Goal: Task Accomplishment & Management: Use online tool/utility

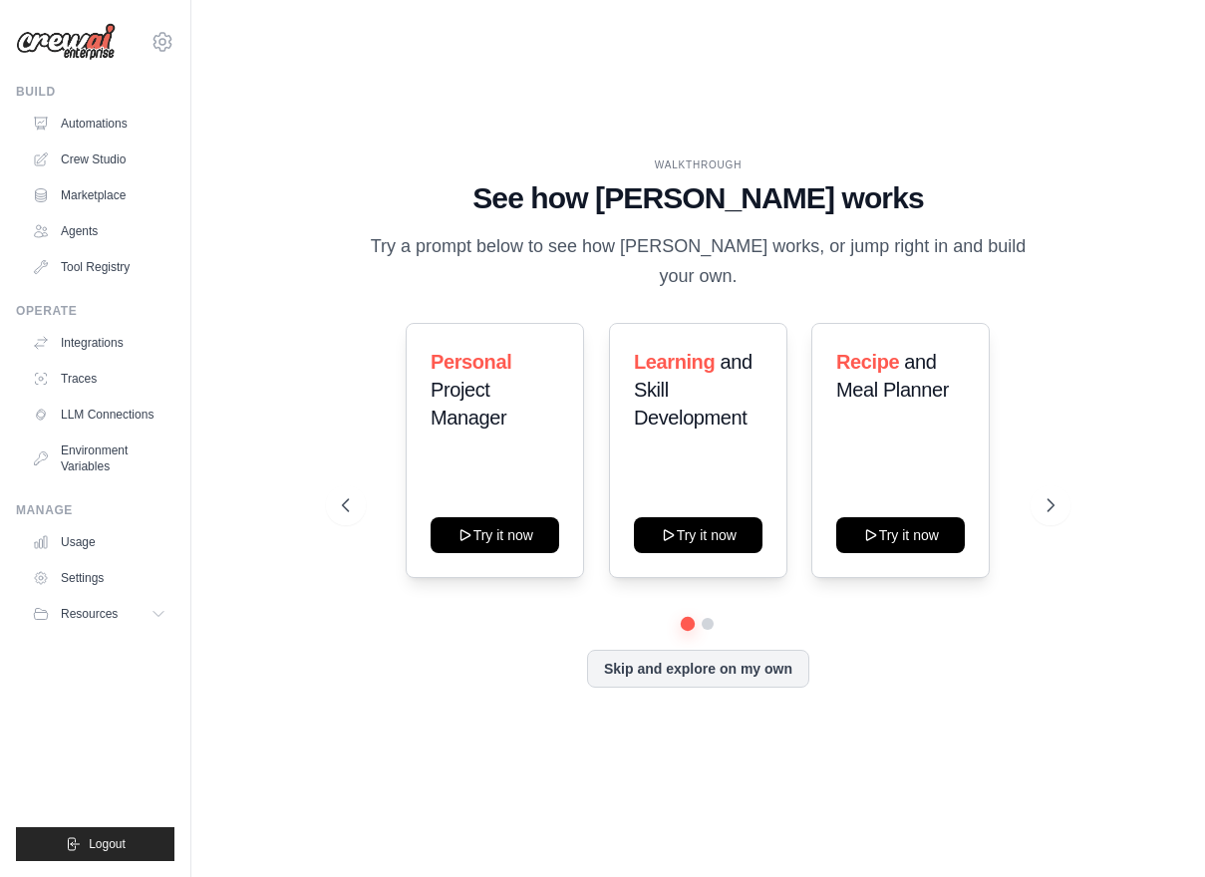
click at [1018, 448] on div "Personal Project Manager Try it now Learning and Skill Development Try it now R…" at bounding box center [697, 450] width 711 height 255
click at [698, 658] on button "Skip and explore on my own" at bounding box center [698, 667] width 222 height 38
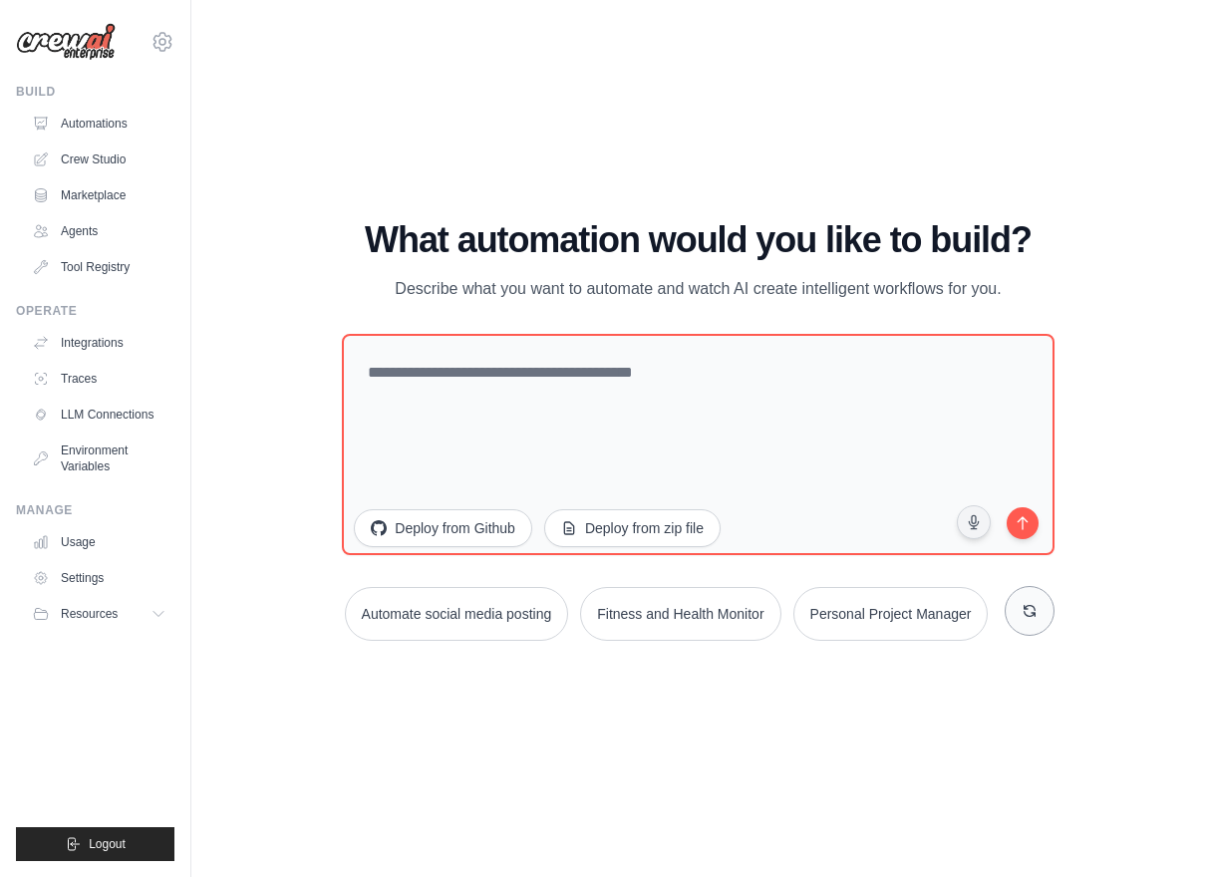
click at [1026, 618] on icon at bounding box center [1029, 611] width 16 height 16
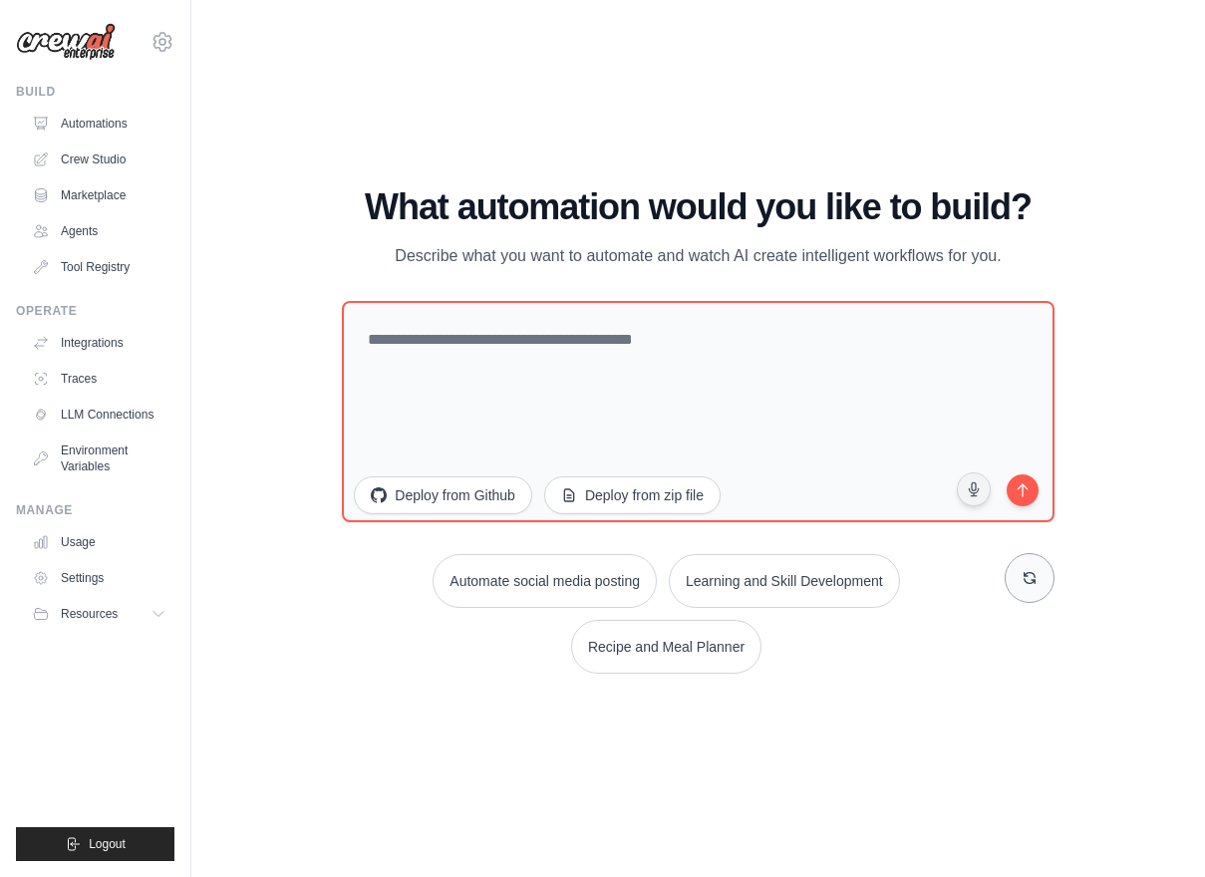
click at [1038, 567] on button at bounding box center [1029, 578] width 50 height 50
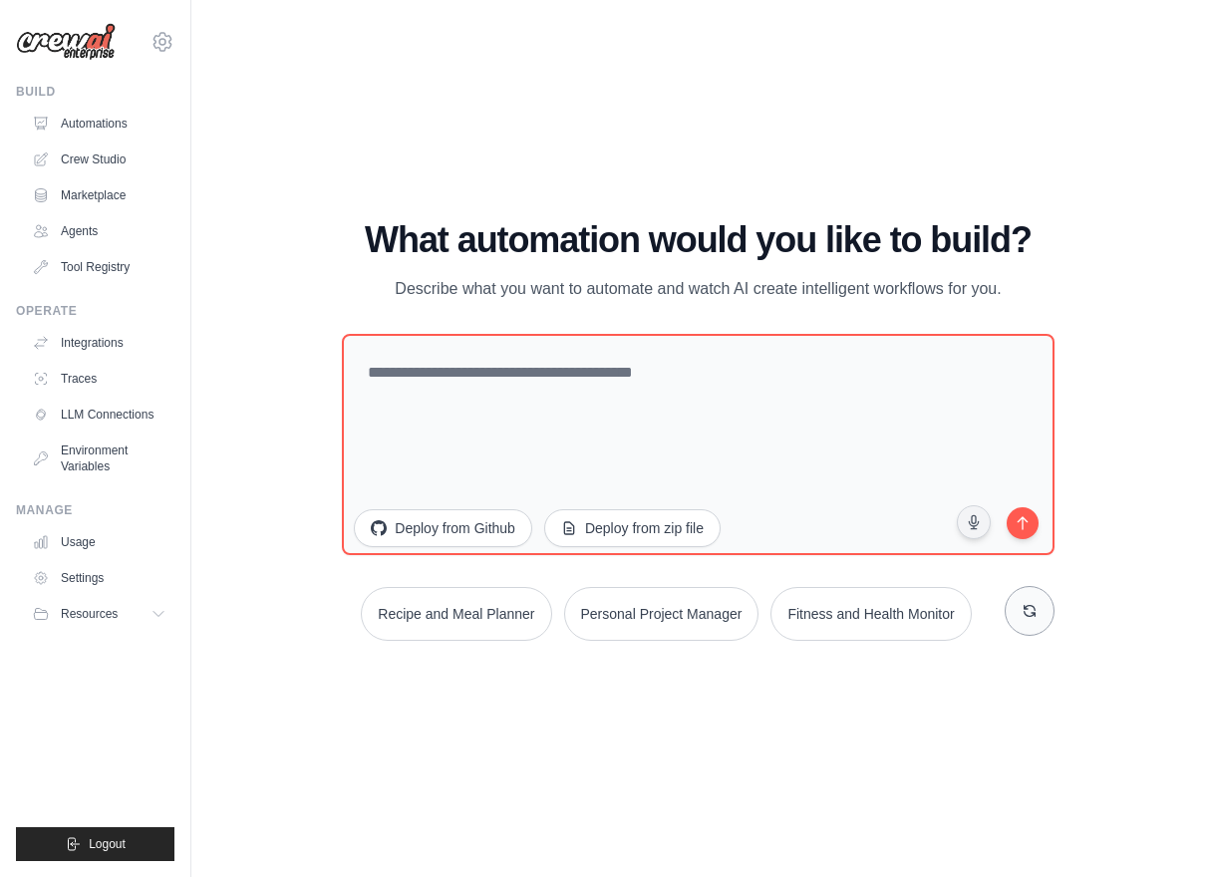
click at [1017, 622] on button at bounding box center [1029, 611] width 50 height 50
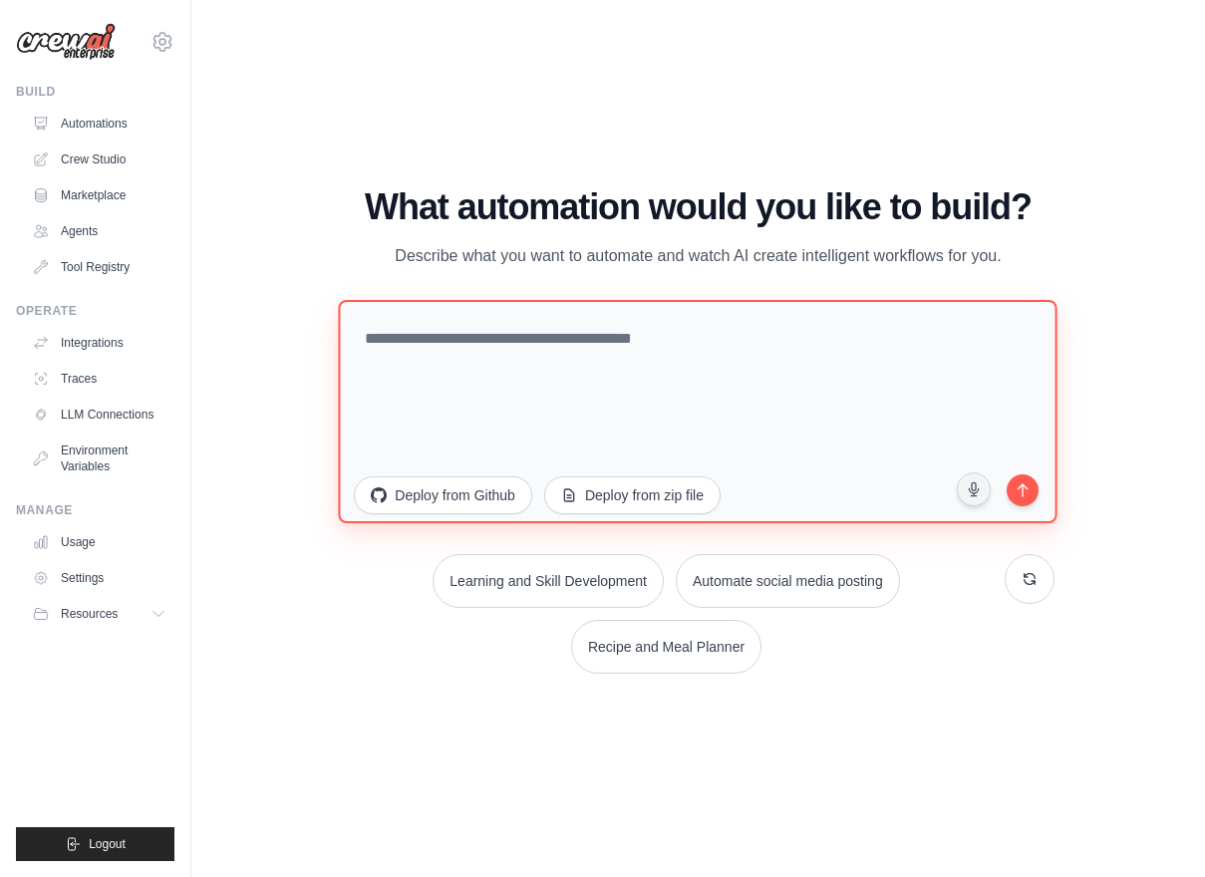
click at [499, 354] on textarea at bounding box center [698, 411] width 719 height 223
type textarea "**********"
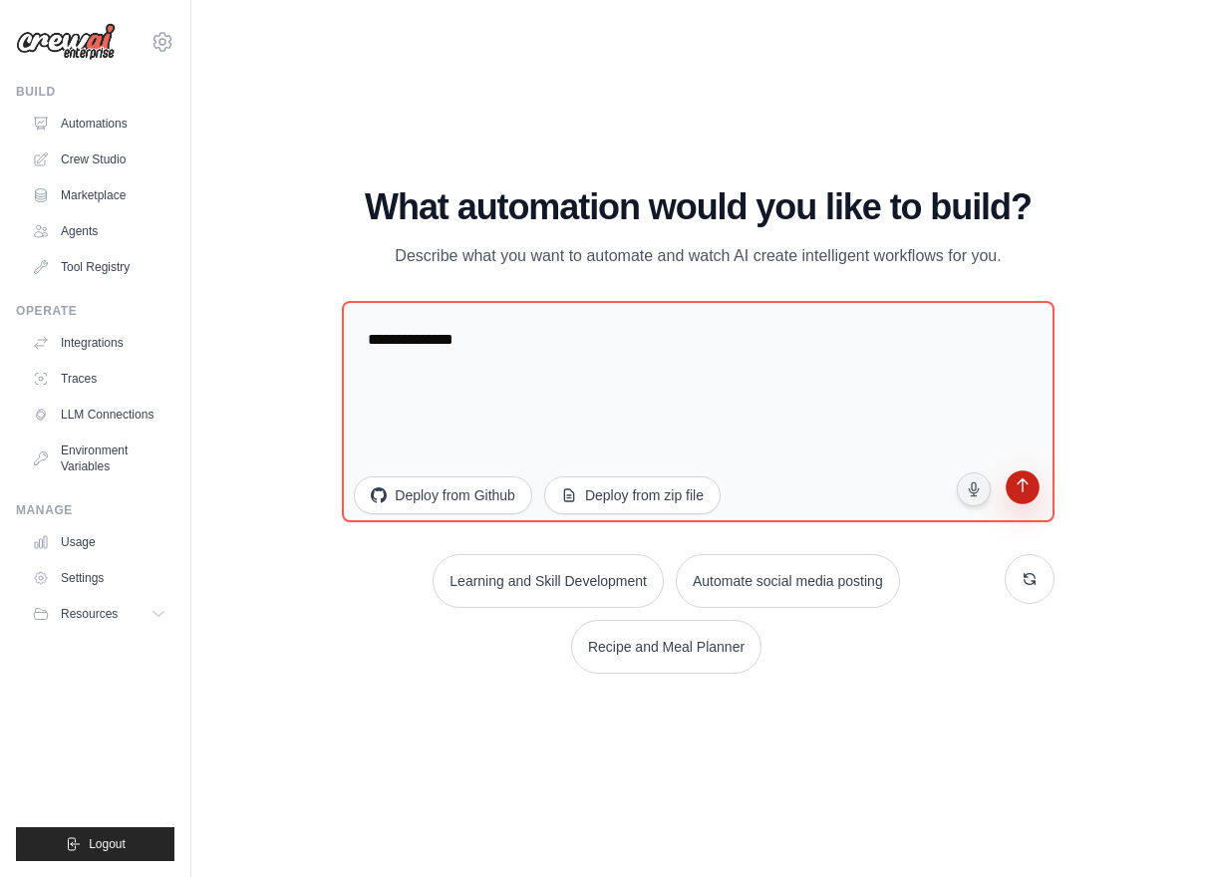
click at [1022, 497] on icon "submit" at bounding box center [1022, 487] width 20 height 20
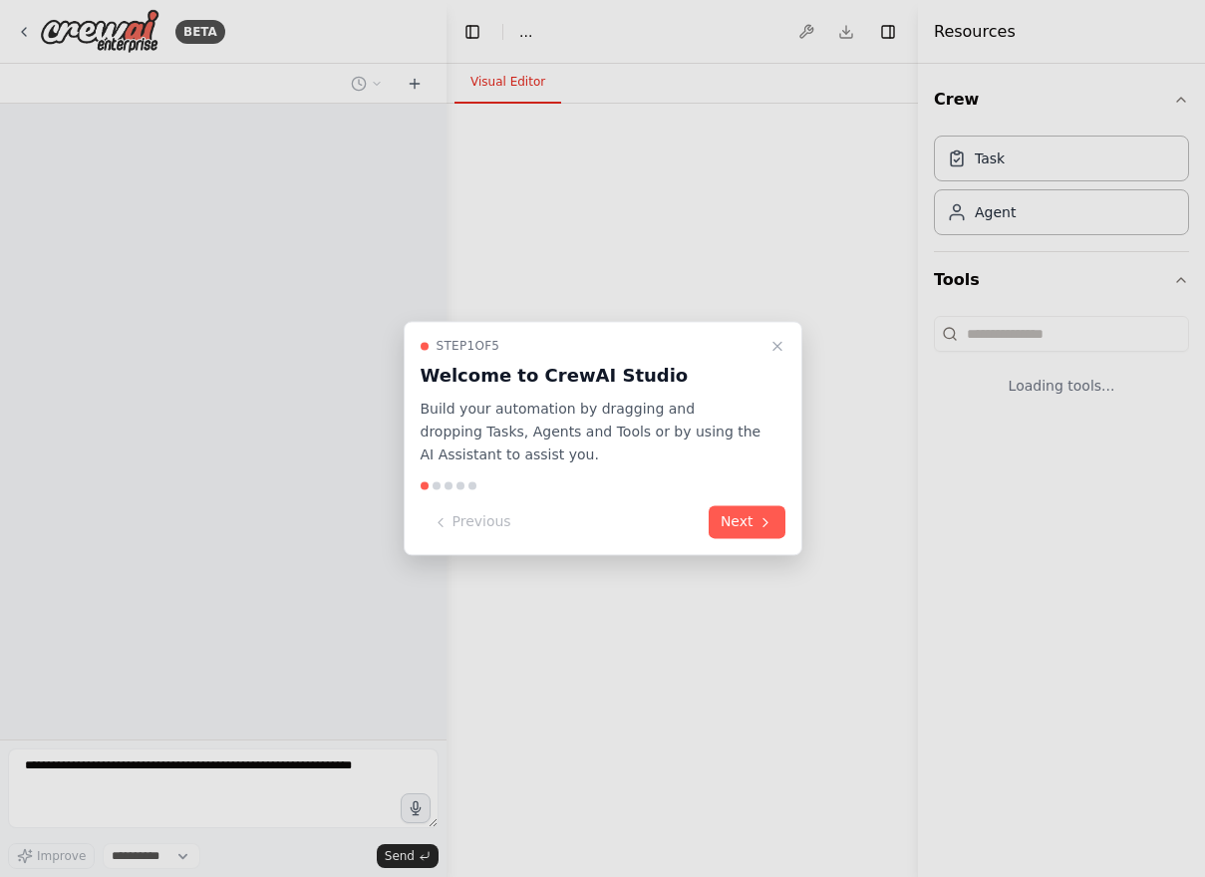
select select "****"
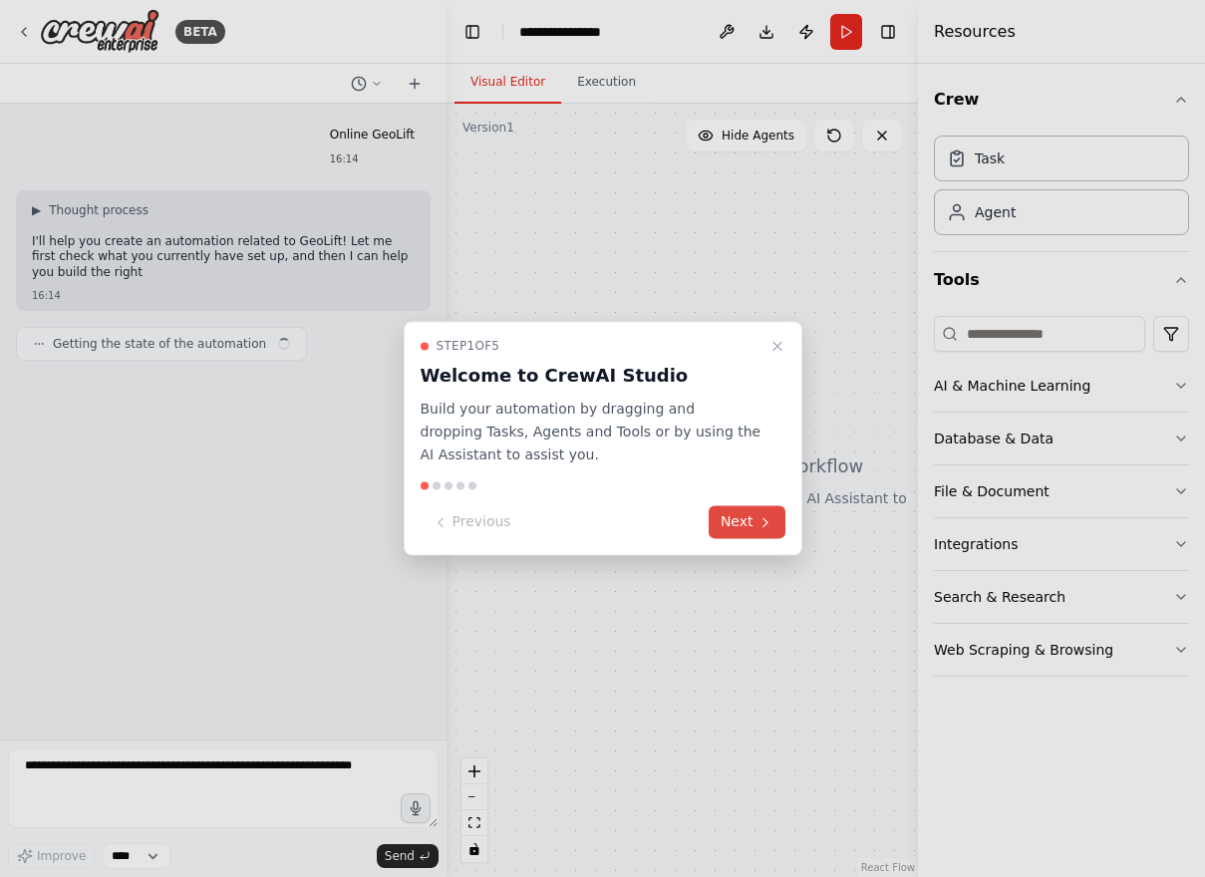
click at [744, 520] on button "Next" at bounding box center [746, 522] width 77 height 33
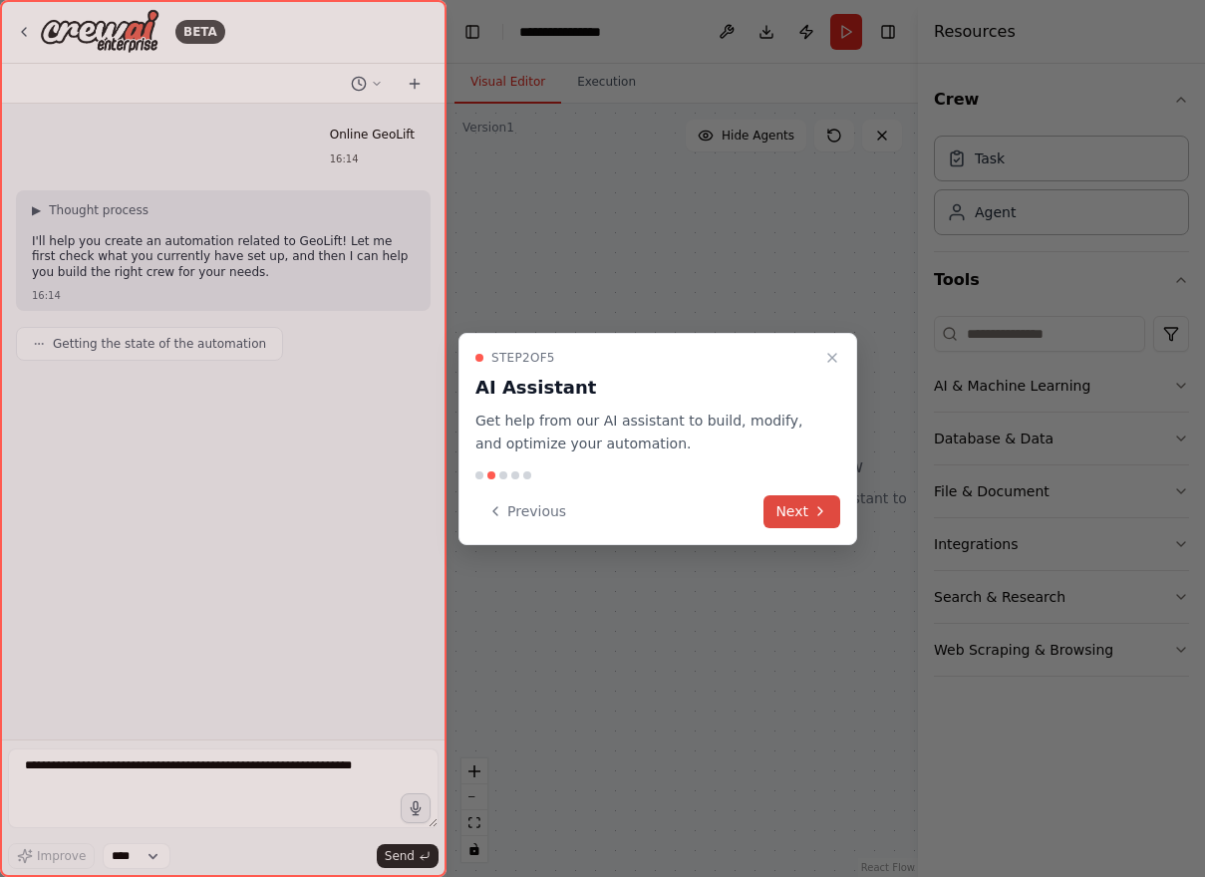
click at [799, 510] on button "Next" at bounding box center [801, 511] width 77 height 33
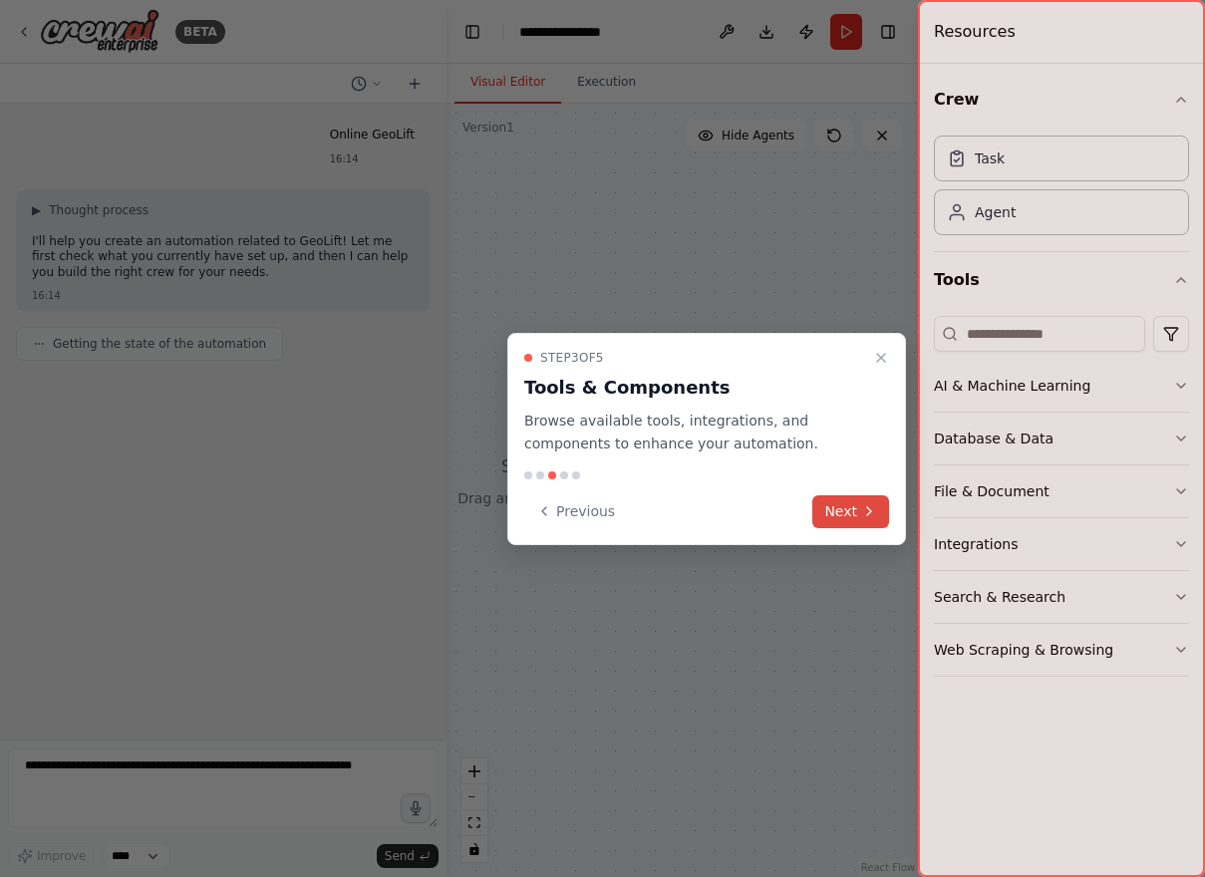
click at [841, 499] on button "Next" at bounding box center [850, 511] width 77 height 33
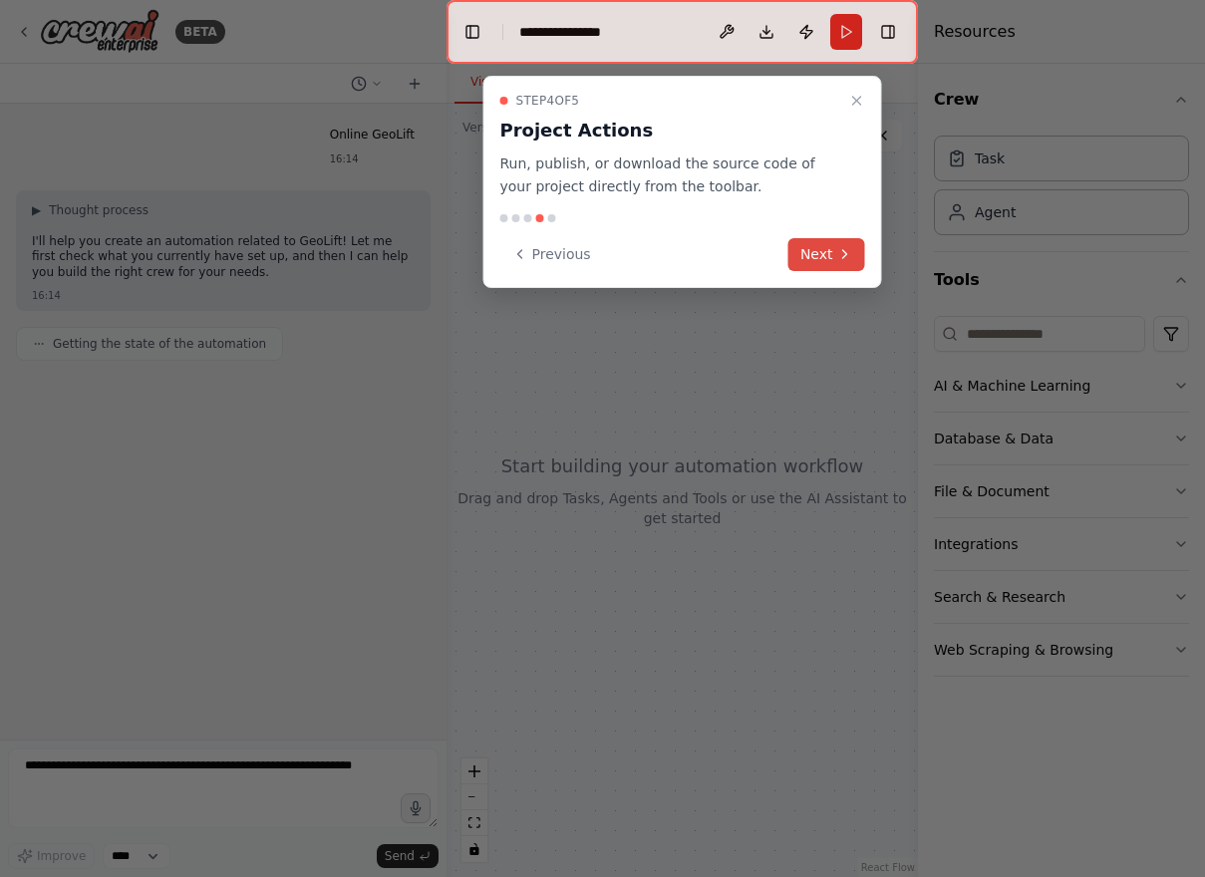
click at [831, 241] on button "Next" at bounding box center [826, 254] width 77 height 33
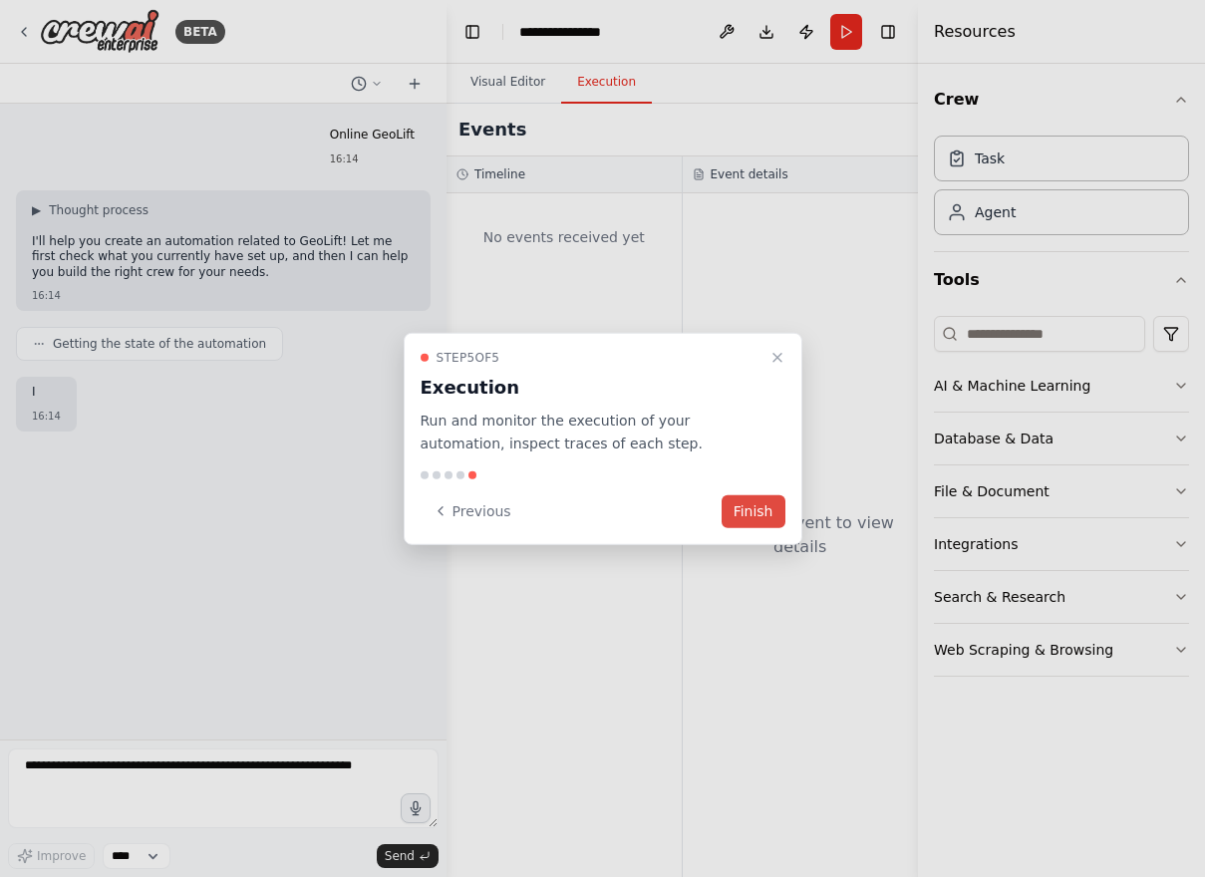
click at [728, 512] on button "Finish" at bounding box center [753, 510] width 64 height 33
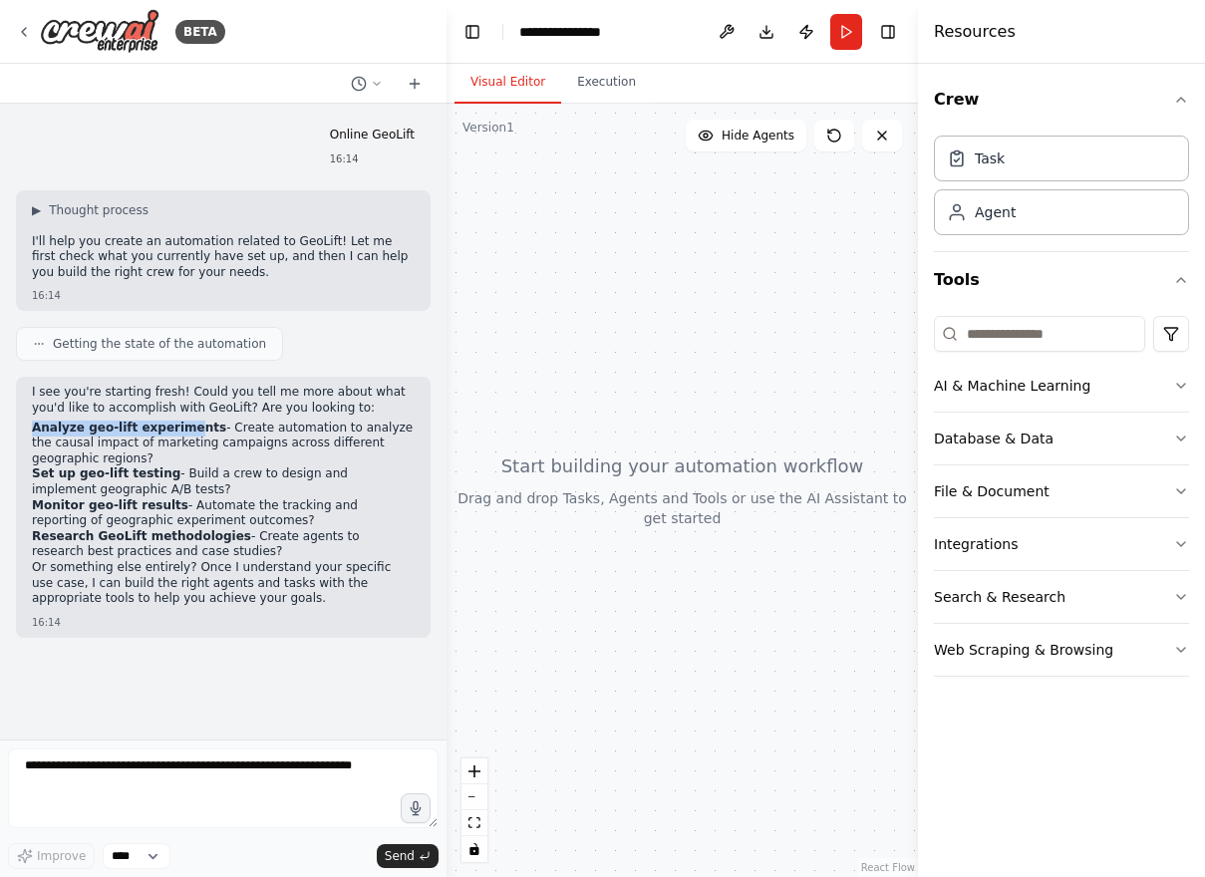
drag, startPoint x: 33, startPoint y: 428, endPoint x: 184, endPoint y: 429, distance: 151.5
click at [184, 429] on strong "Analyze geo-lift experiments" at bounding box center [129, 427] width 194 height 14
click at [166, 504] on strong "Monitor geo-lift results" at bounding box center [110, 505] width 156 height 14
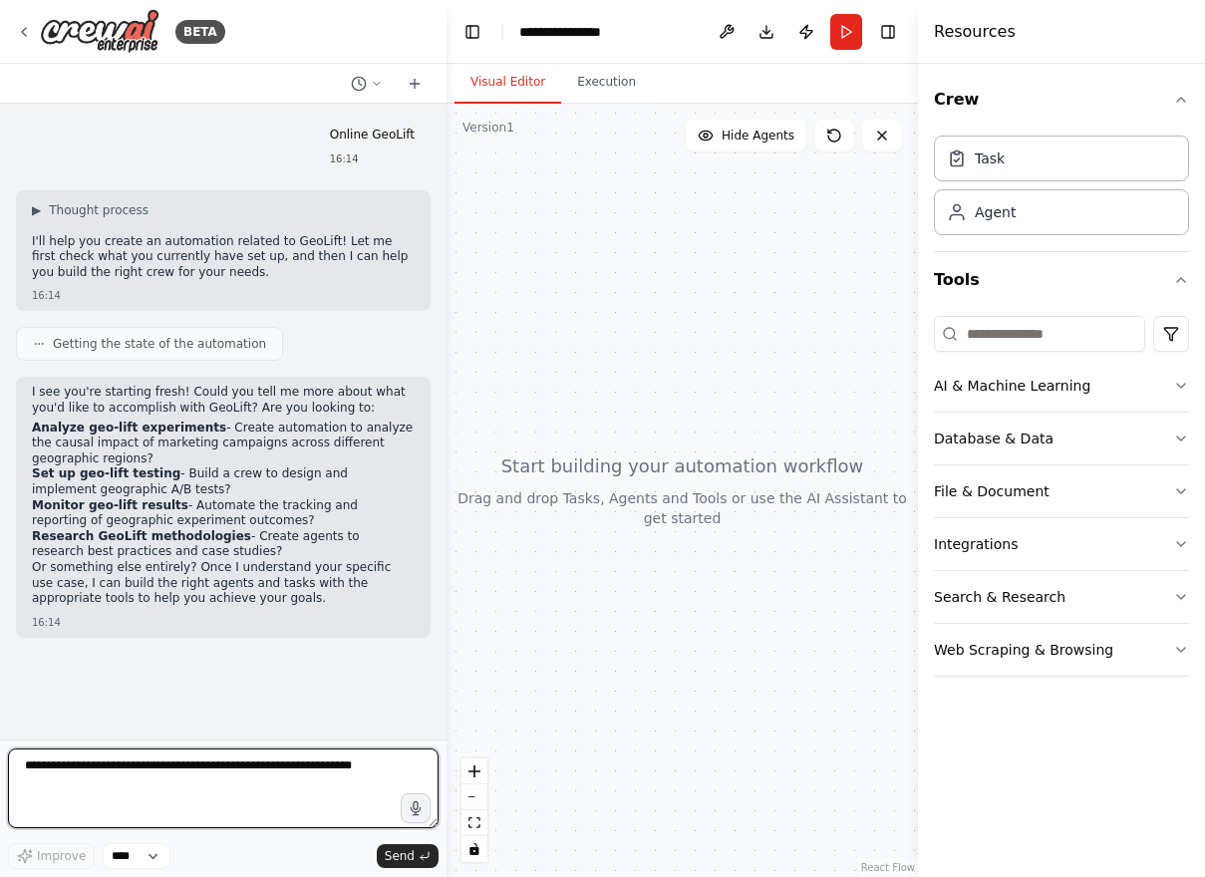
click at [100, 767] on textarea at bounding box center [223, 788] width 430 height 80
type textarea "**********"
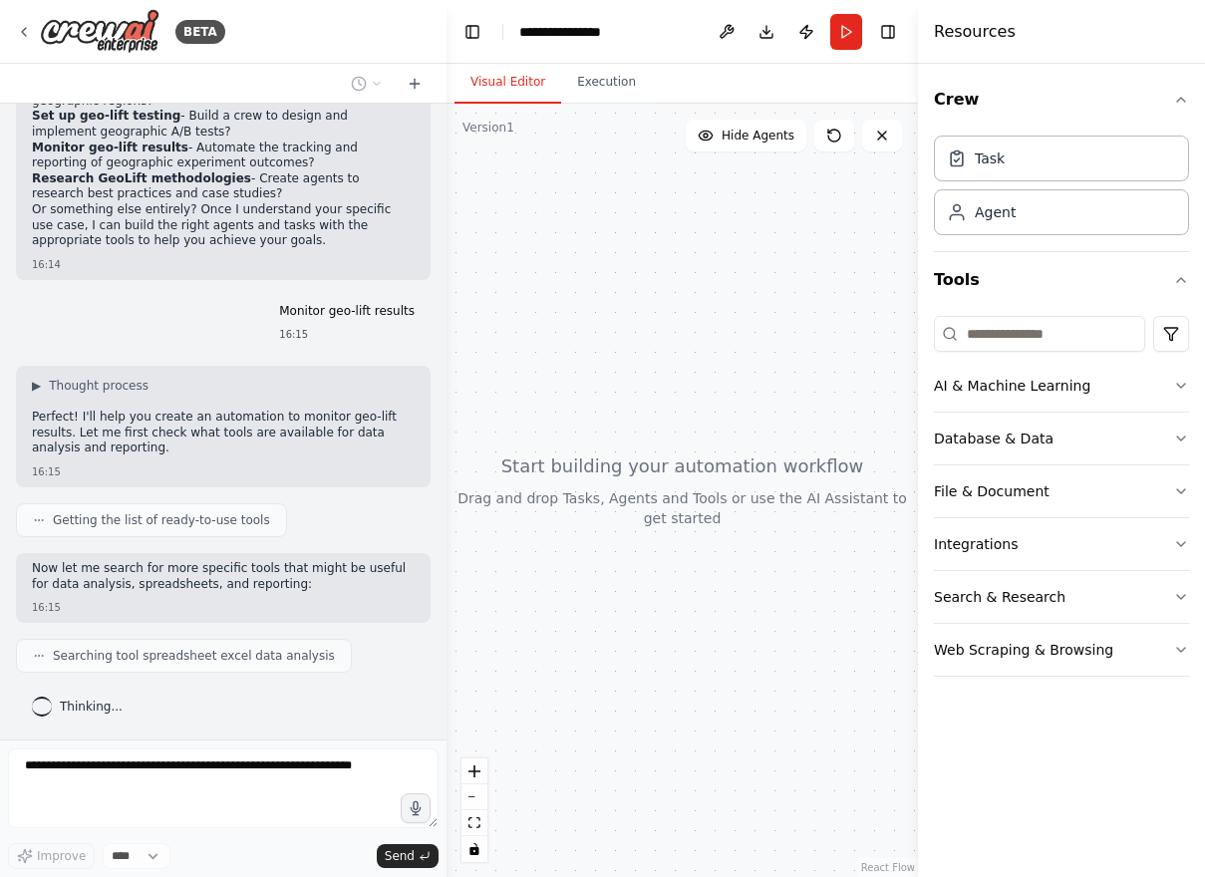
scroll to position [408, 0]
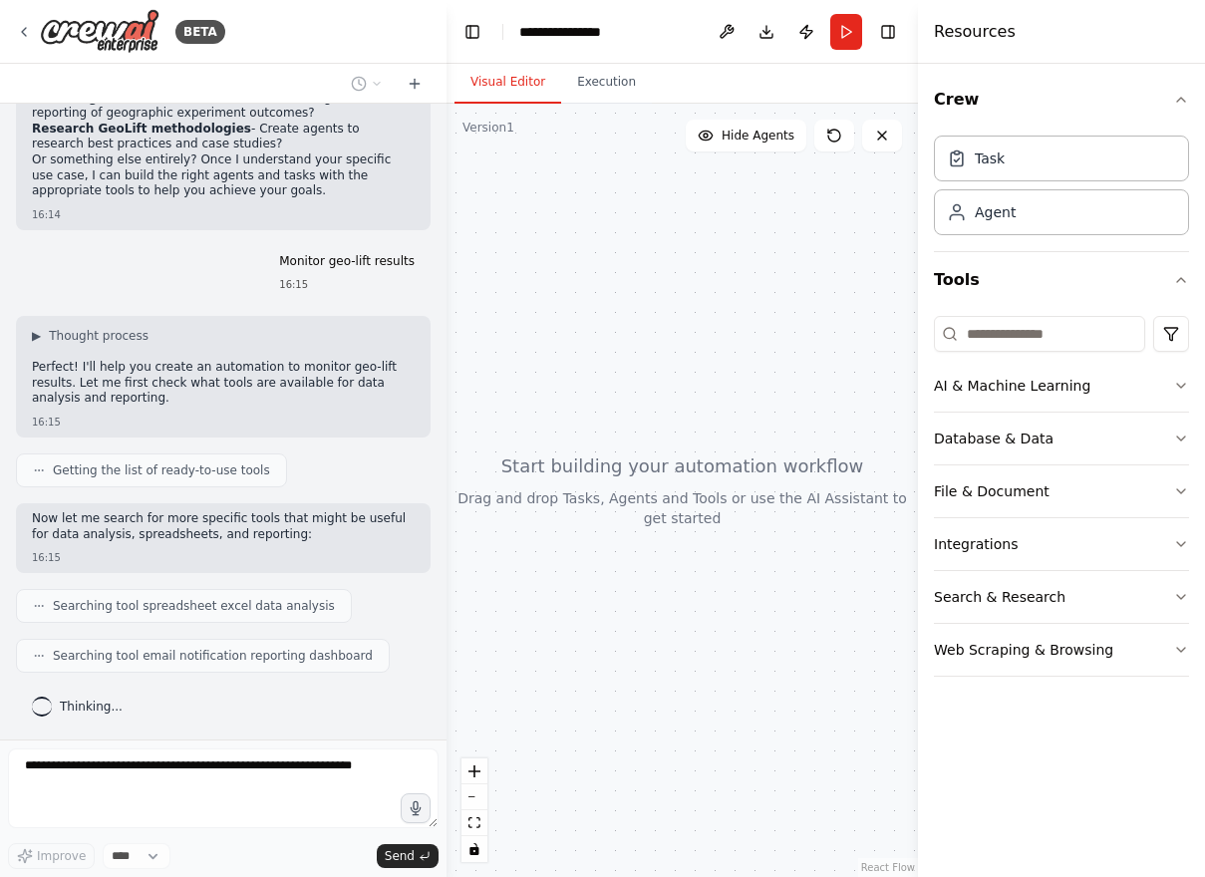
click at [48, 608] on div "Searching tool spreadsheet excel data analysis" at bounding box center [184, 606] width 302 height 16
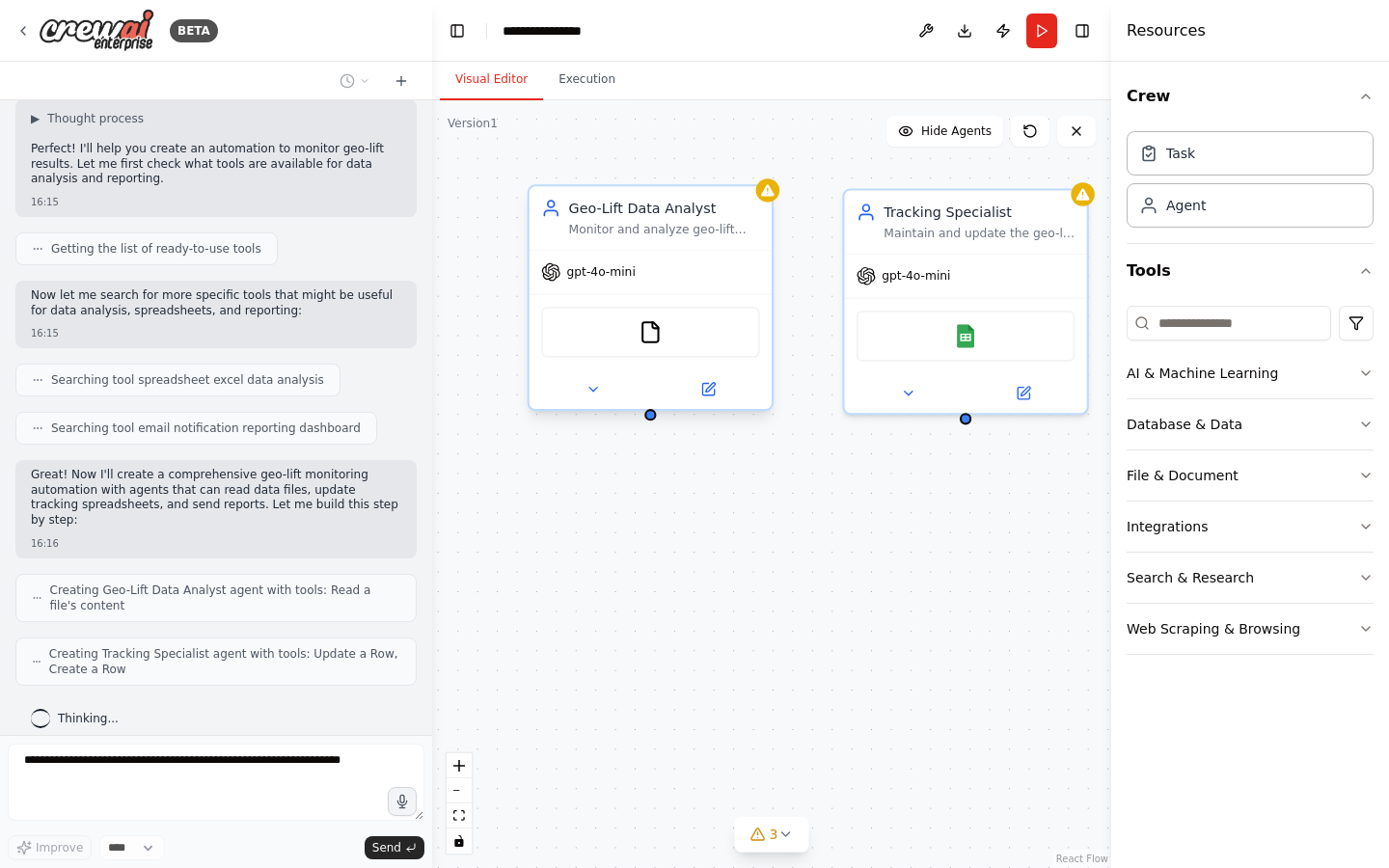
scroll to position [649, 0]
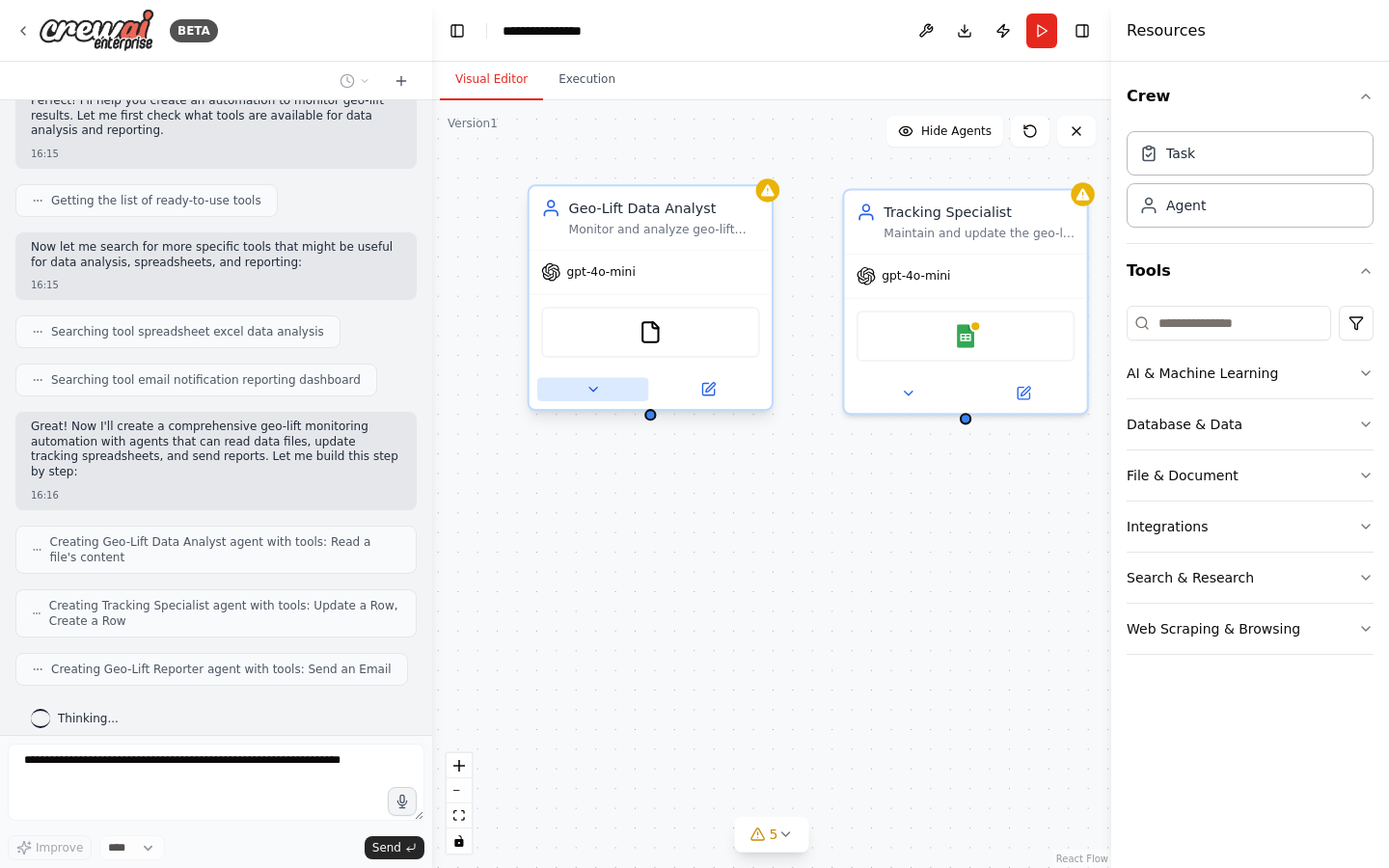
click at [607, 387] on button at bounding box center [592, 389] width 111 height 24
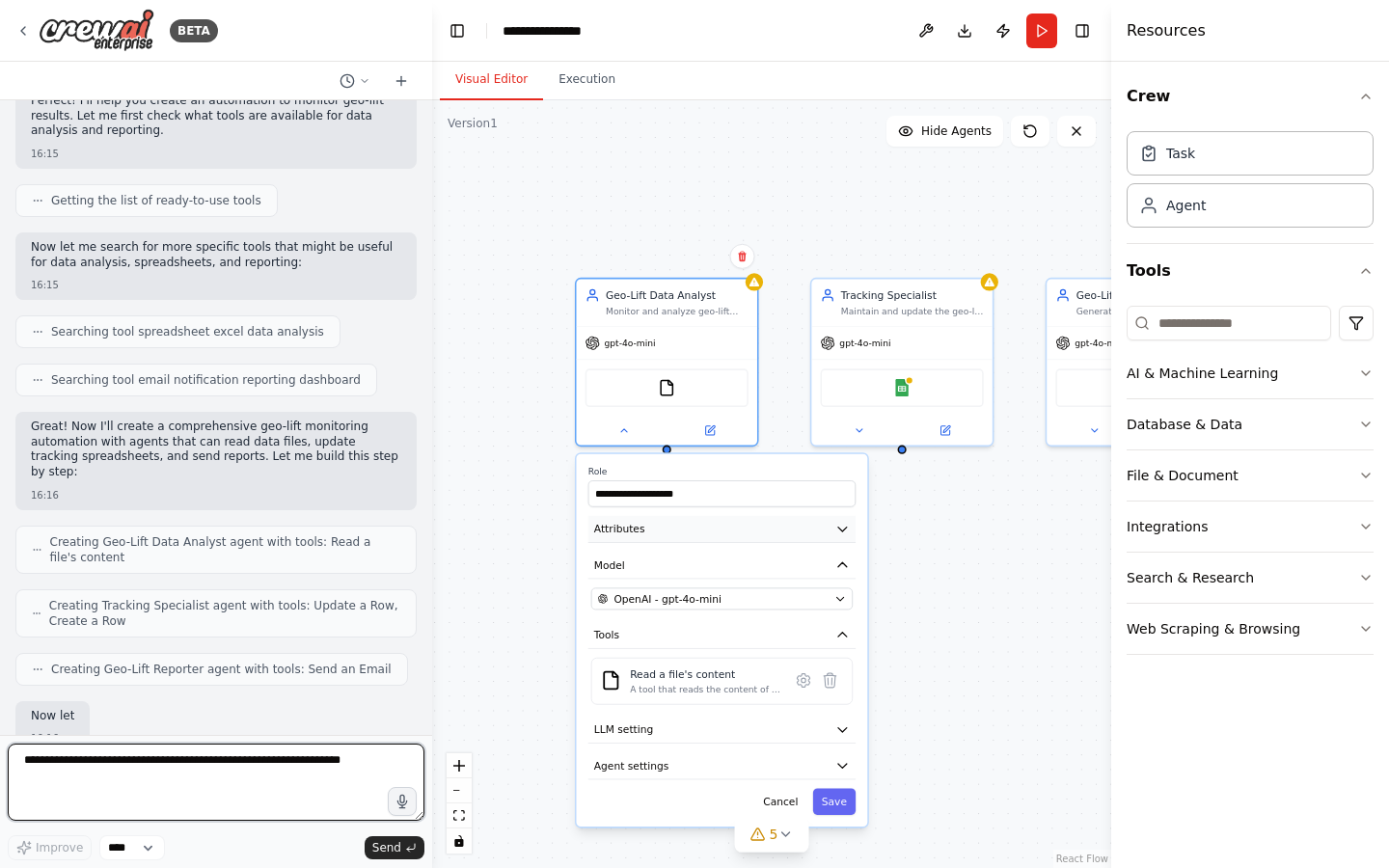
scroll to position [764, 0]
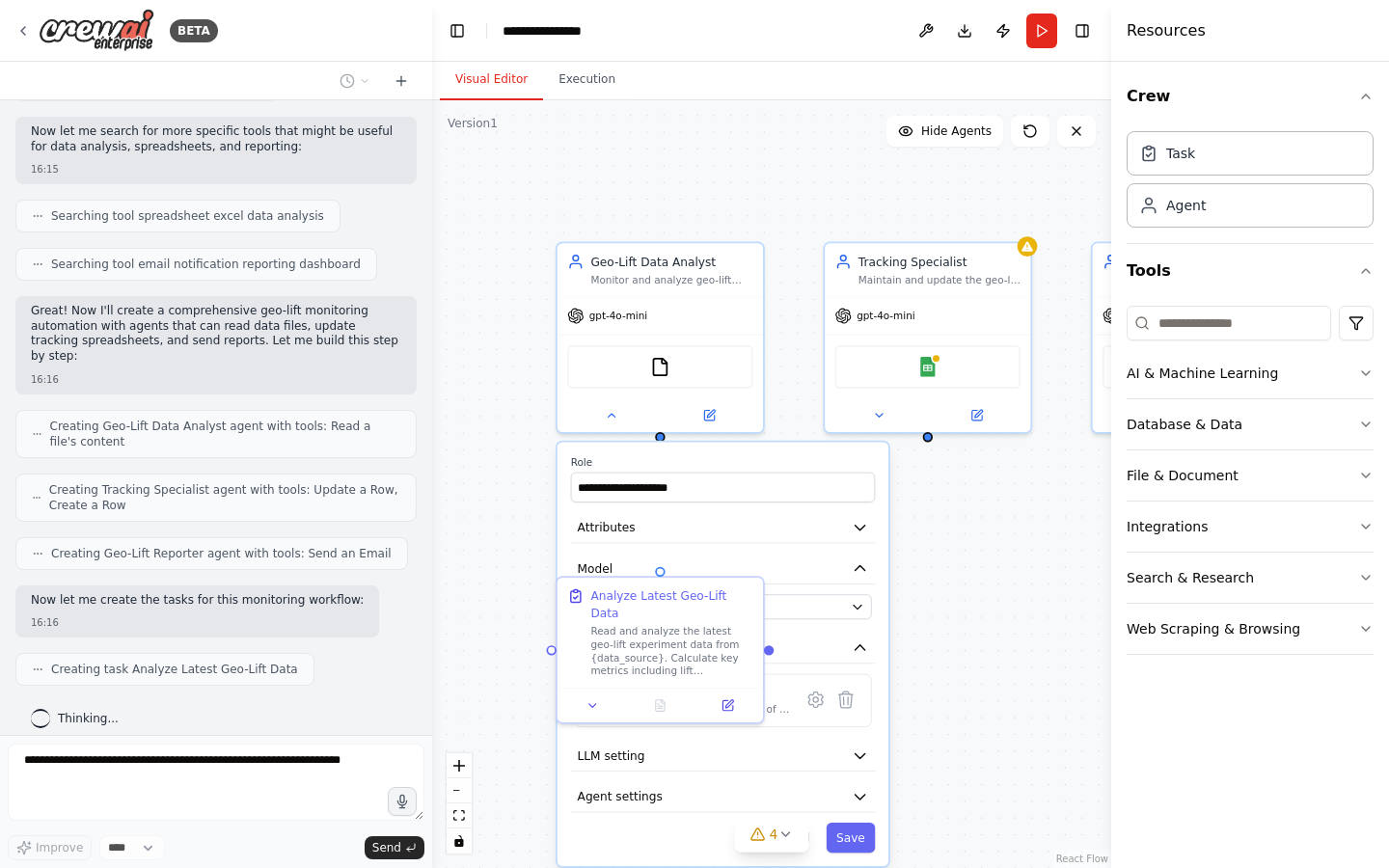
click at [981, 581] on div ".deletable-edge-delete-btn { width: 20px; height: 20px; border: 0px solid #ffff…" at bounding box center [770, 484] width 679 height 767
click at [858, 529] on icon "button" at bounding box center [860, 526] width 16 height 16
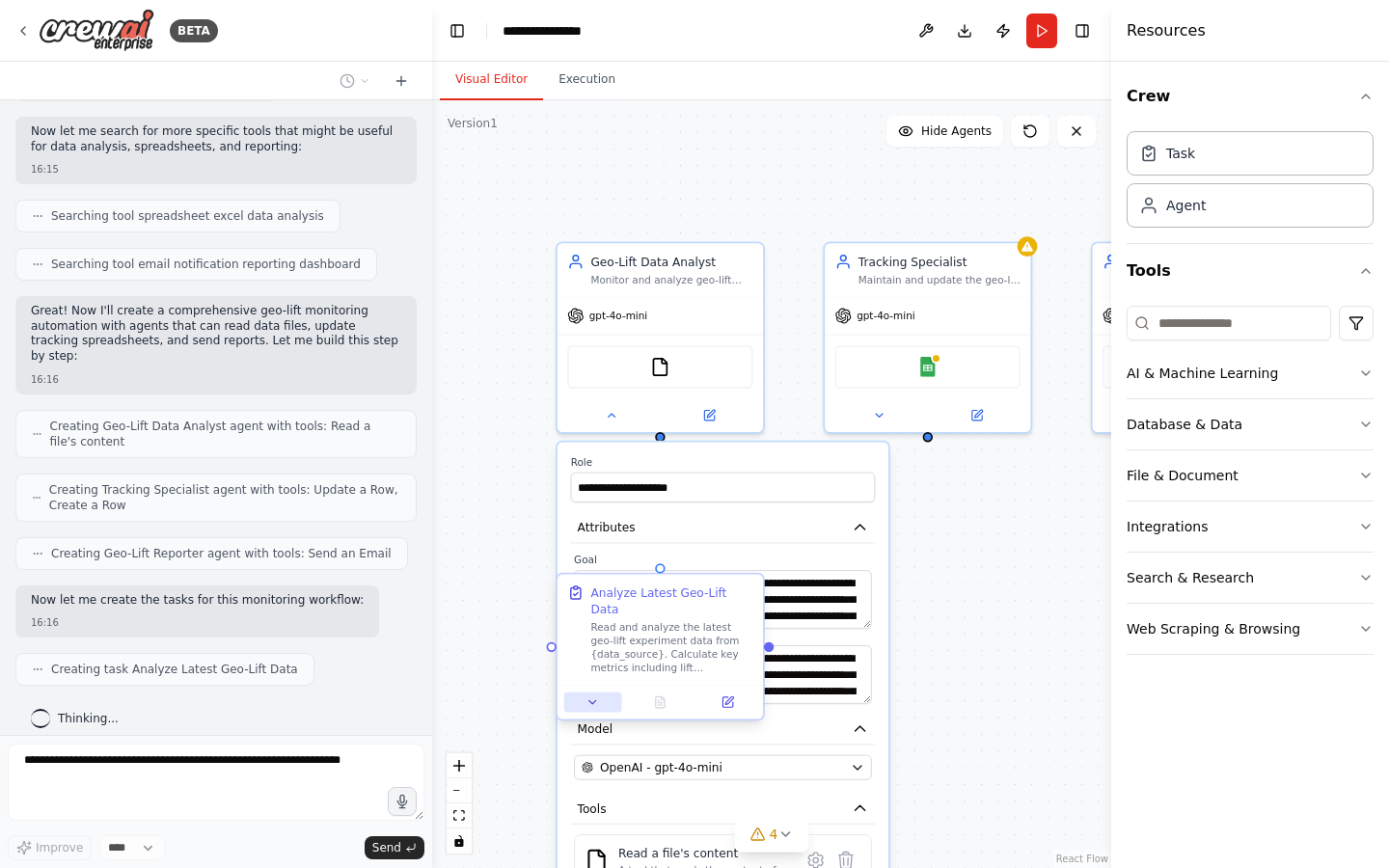
click at [593, 695] on icon at bounding box center [593, 702] width 14 height 14
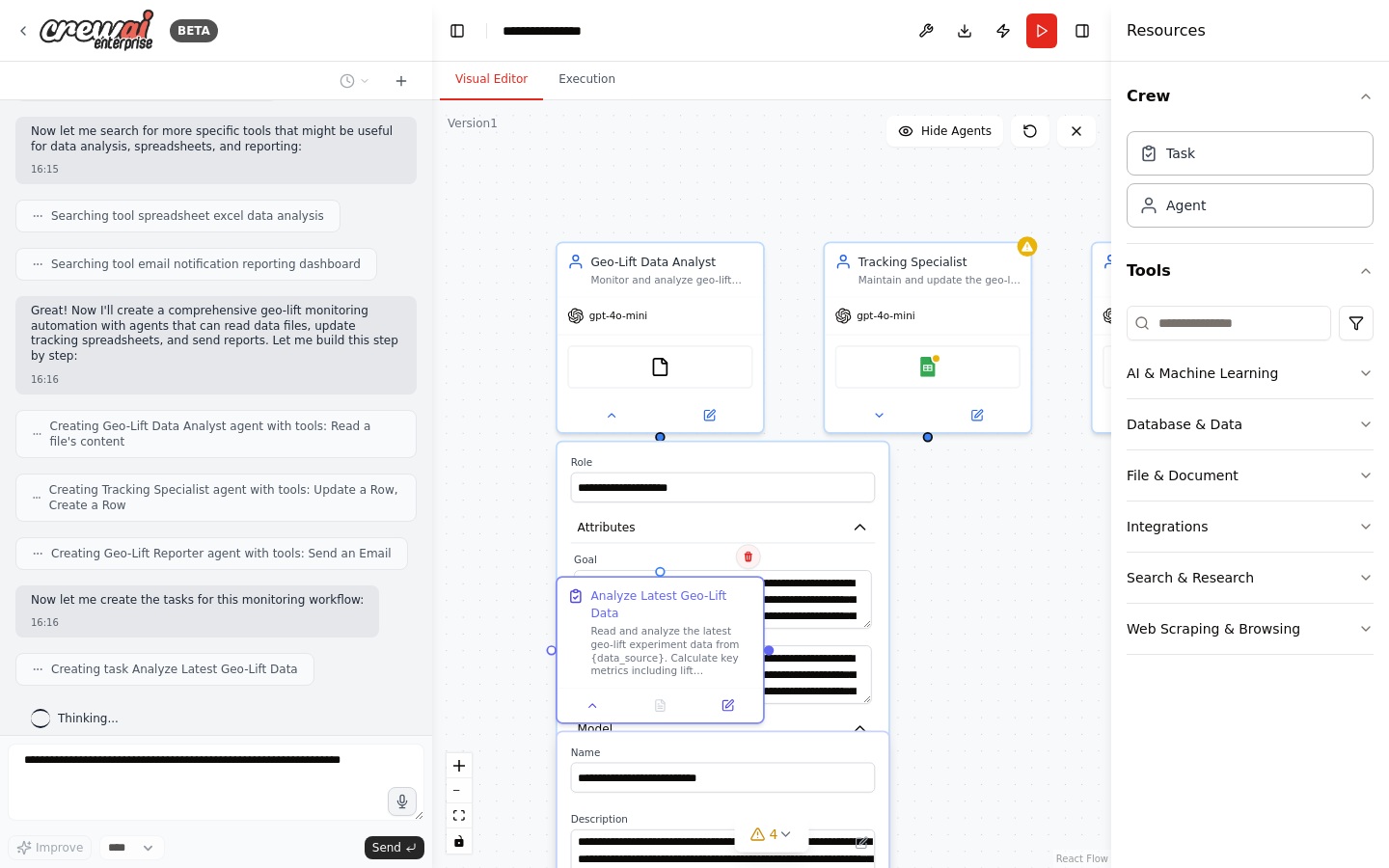
click at [755, 562] on button at bounding box center [748, 556] width 25 height 25
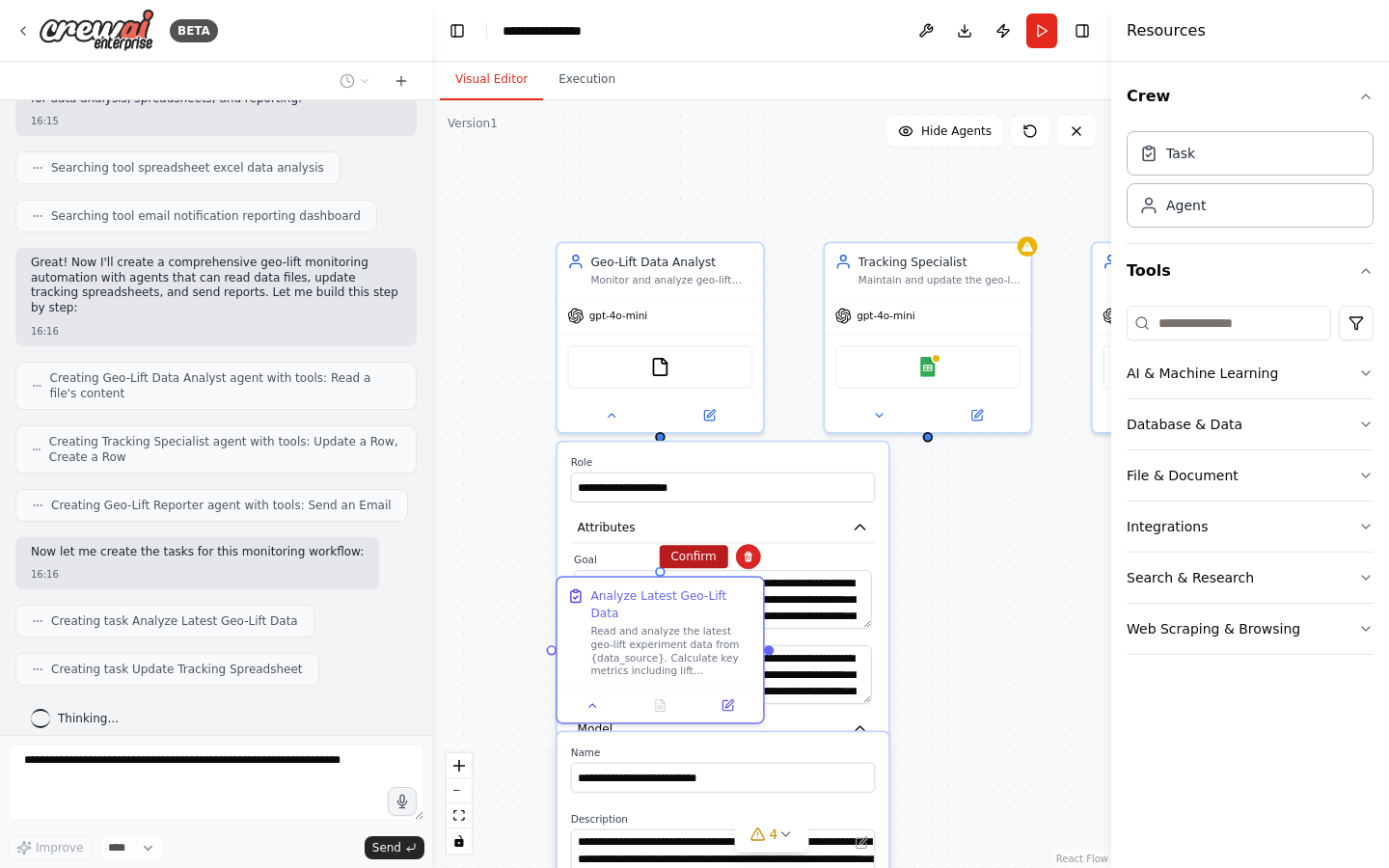
click at [691, 559] on button "Confirm" at bounding box center [693, 556] width 69 height 23
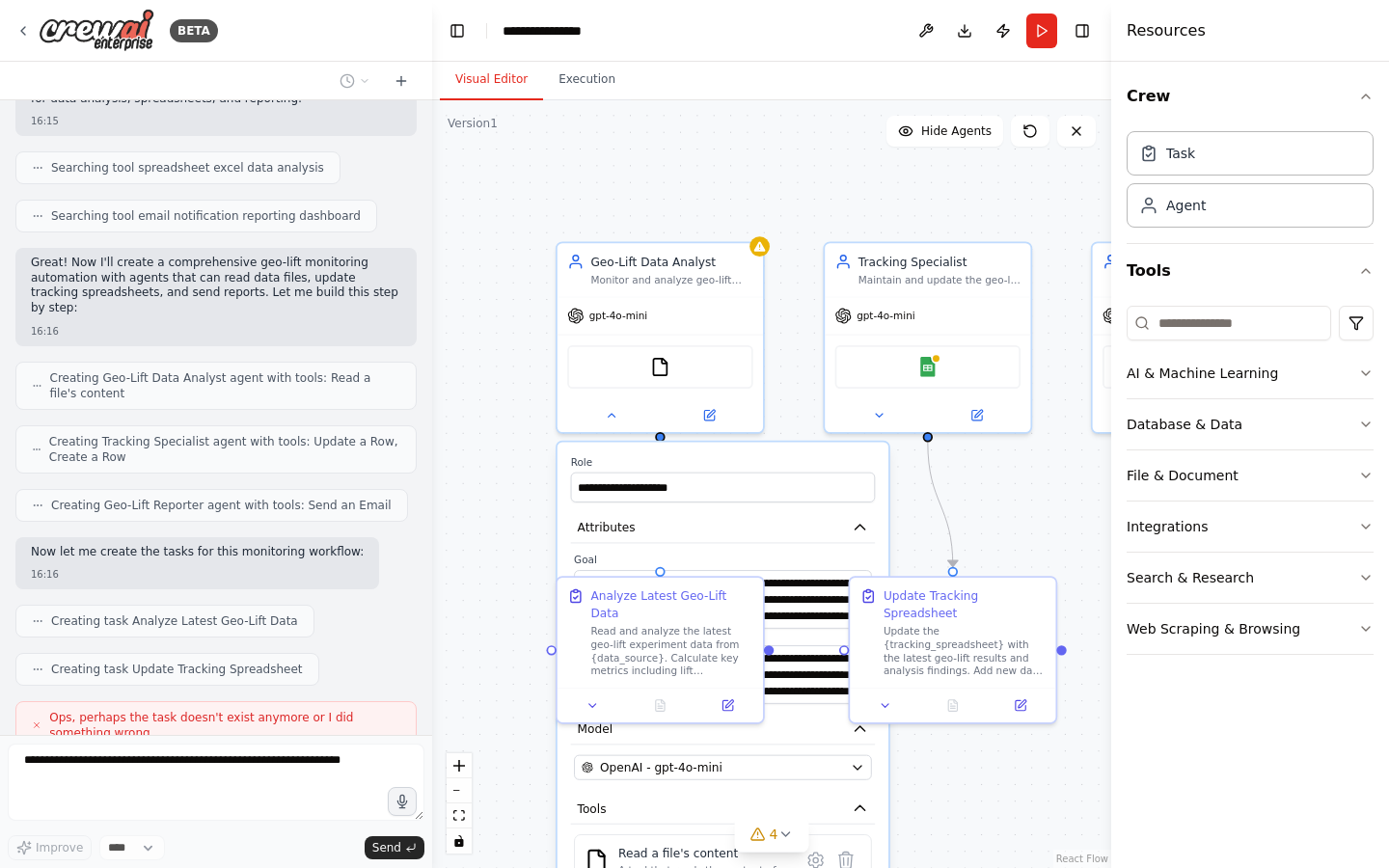
scroll to position [877, 0]
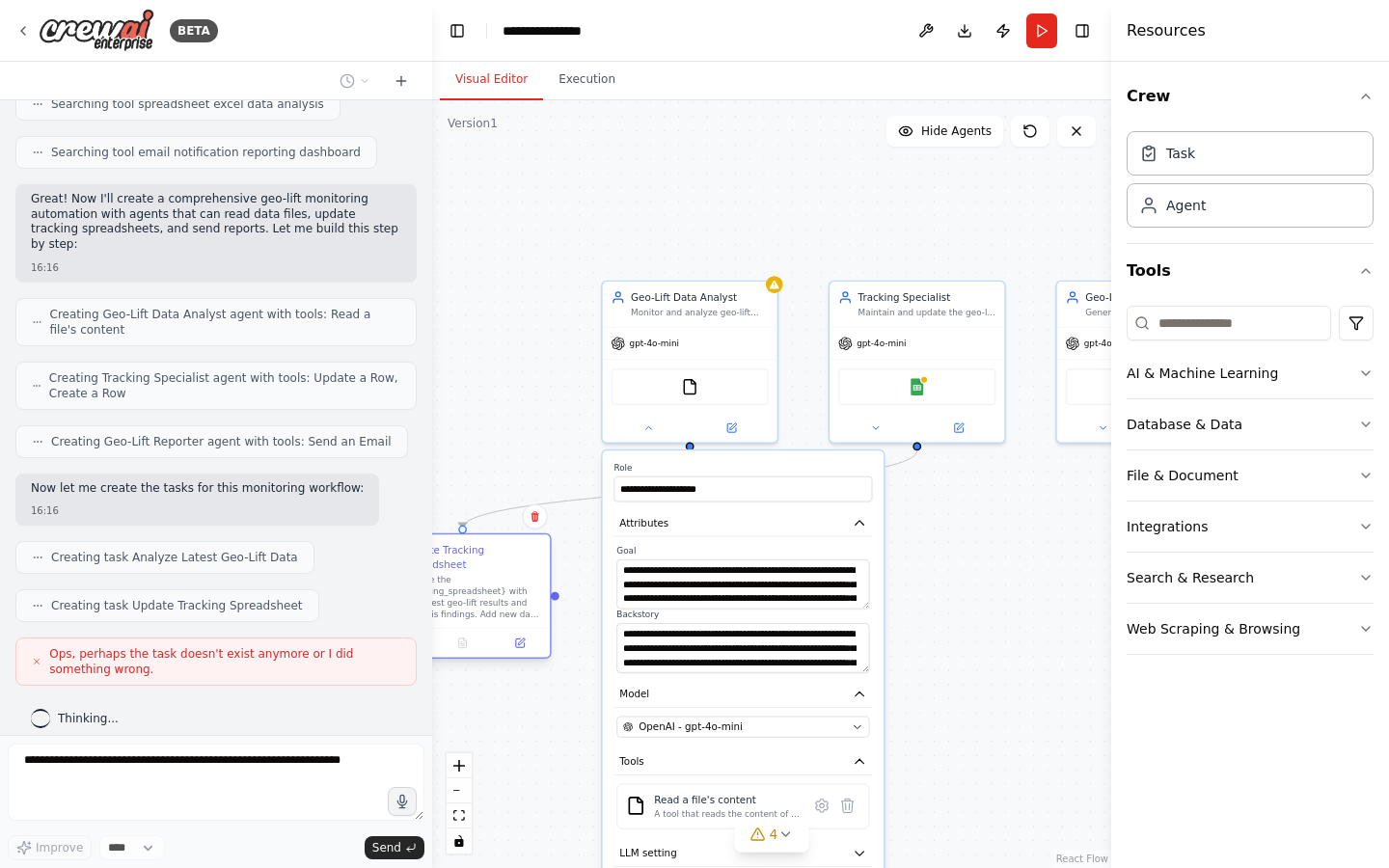
drag, startPoint x: 659, startPoint y: 601, endPoint x: 462, endPoint y: 577, distance: 198.5
click at [462, 577] on div "Update Tracking Spreadsheet Update the {tracking_spreadsheet} with the latest g…" at bounding box center [472, 582] width 137 height 77
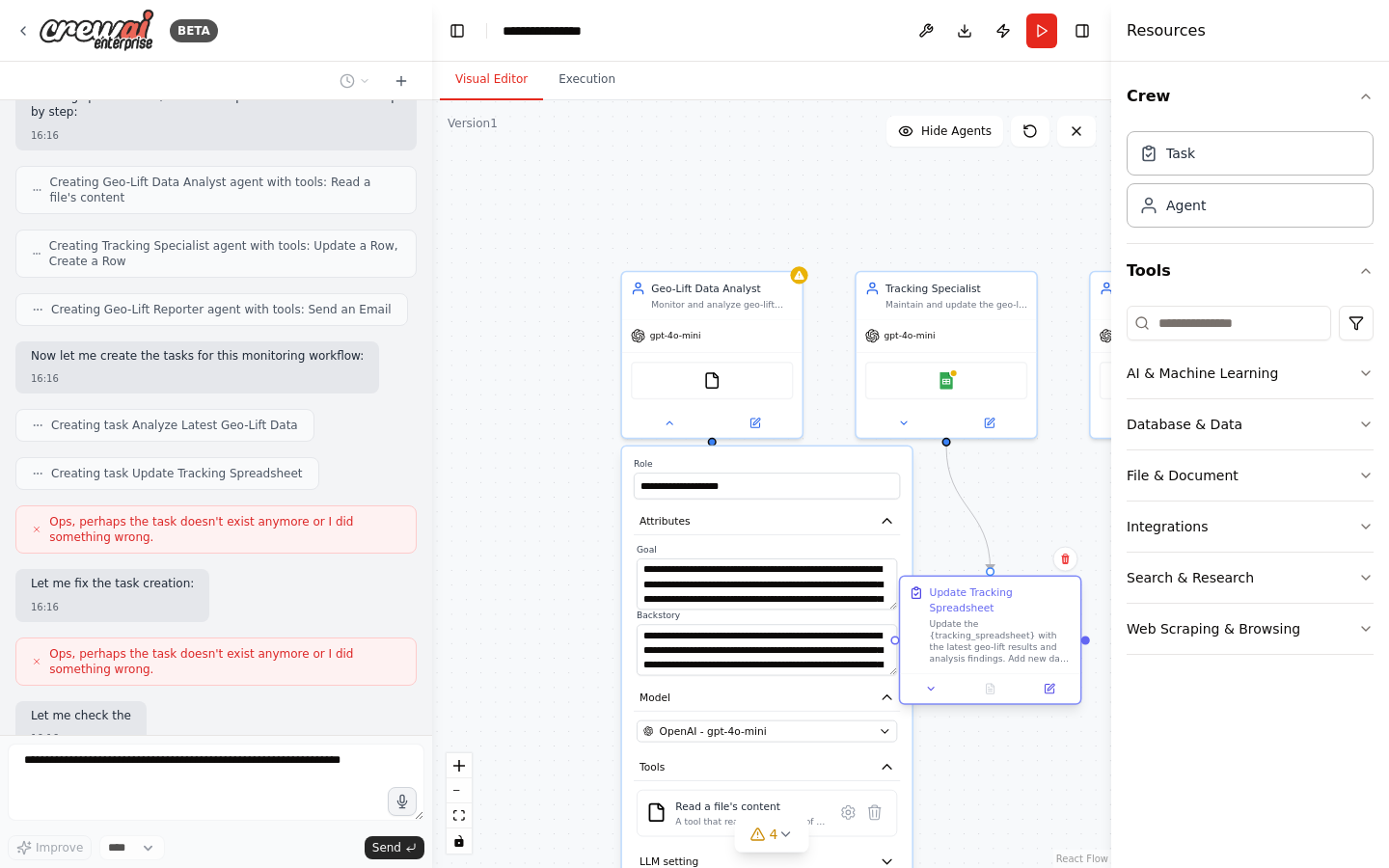
scroll to position [1125, 0]
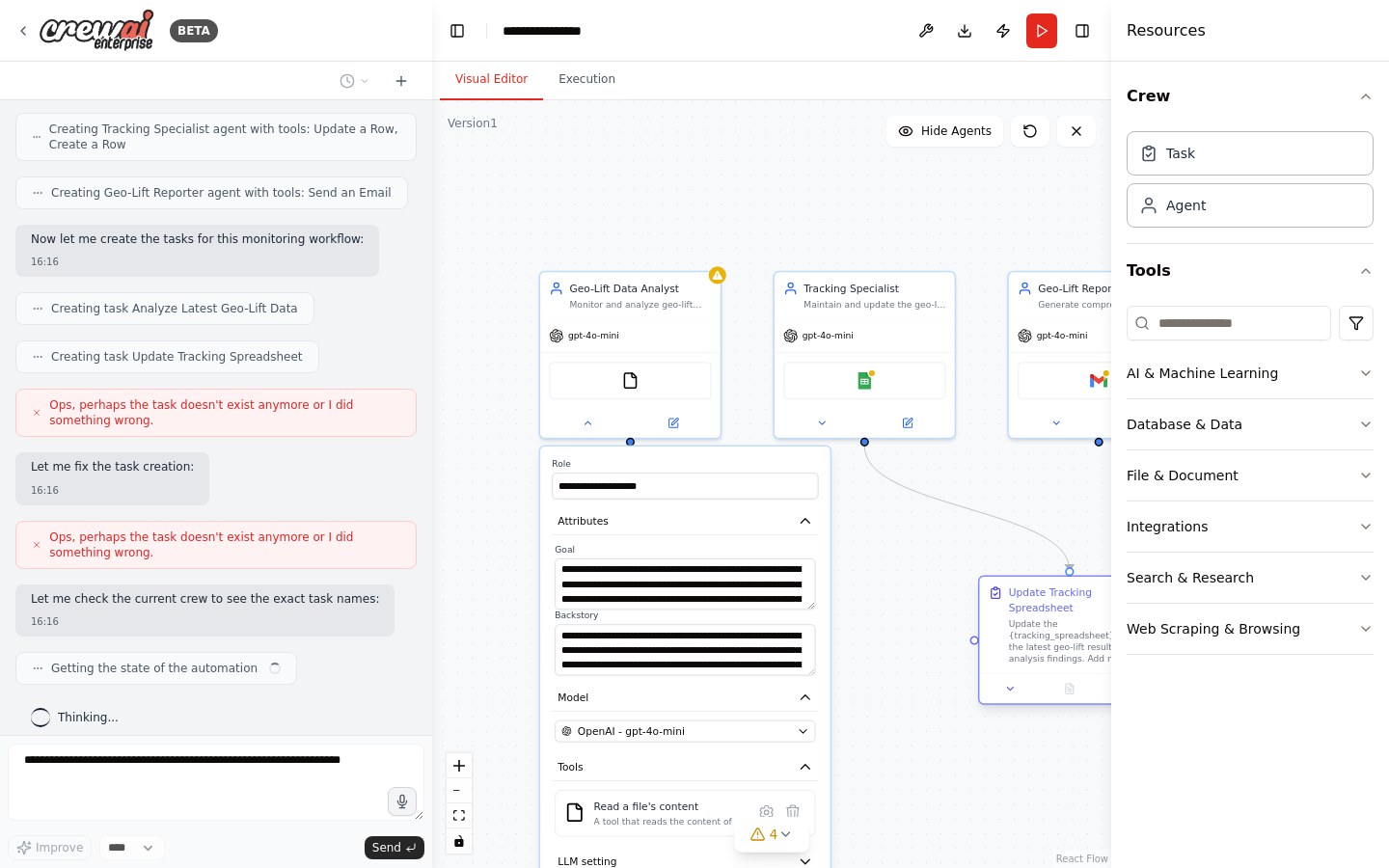
drag, startPoint x: 733, startPoint y: 600, endPoint x: 1038, endPoint y: 617, distance: 305.5
click at [1066, 620] on div "Update Tracking Spreadsheet Update the {tracking_spreadsheet} with the latest g…" at bounding box center [1079, 625] width 141 height 79
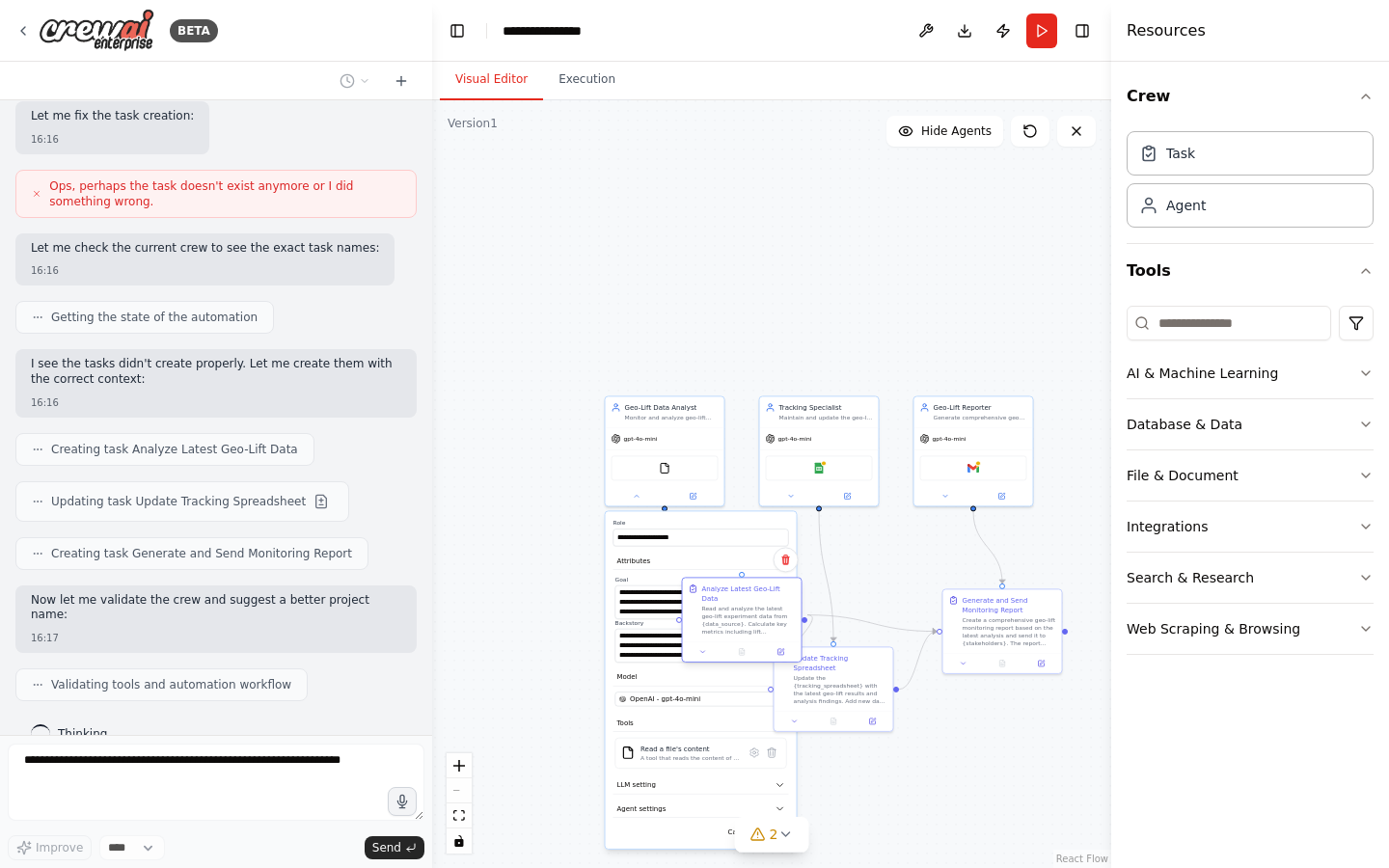
scroll to position [1524, 0]
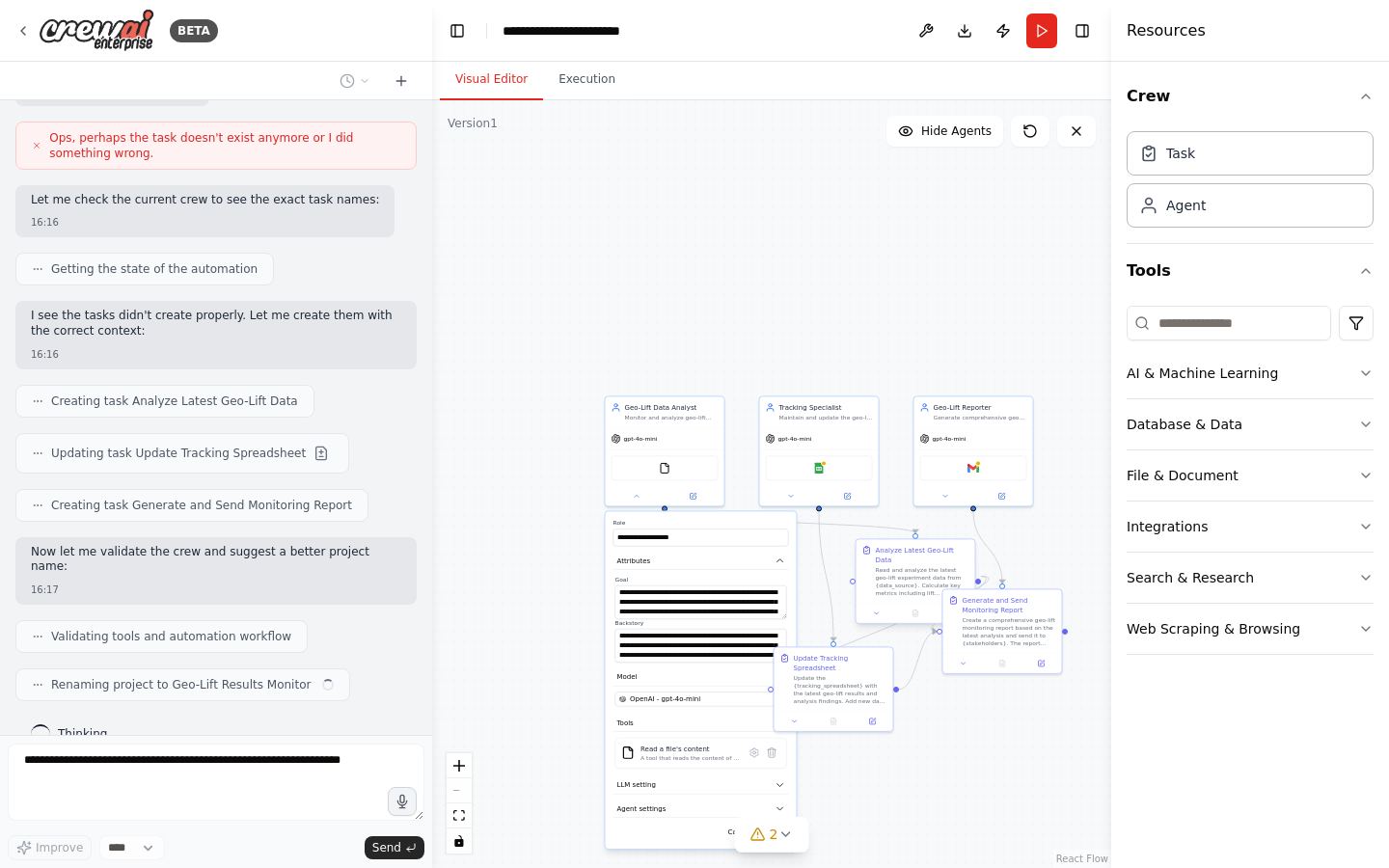
drag, startPoint x: 653, startPoint y: 619, endPoint x: 902, endPoint y: 566, distance: 254.6
click at [902, 566] on div "Read and analyze the latest geo-lift experiment data from {data_source}. Calcul…" at bounding box center [922, 582] width 94 height 31
click at [592, 76] on button "Execution" at bounding box center [587, 80] width 88 height 41
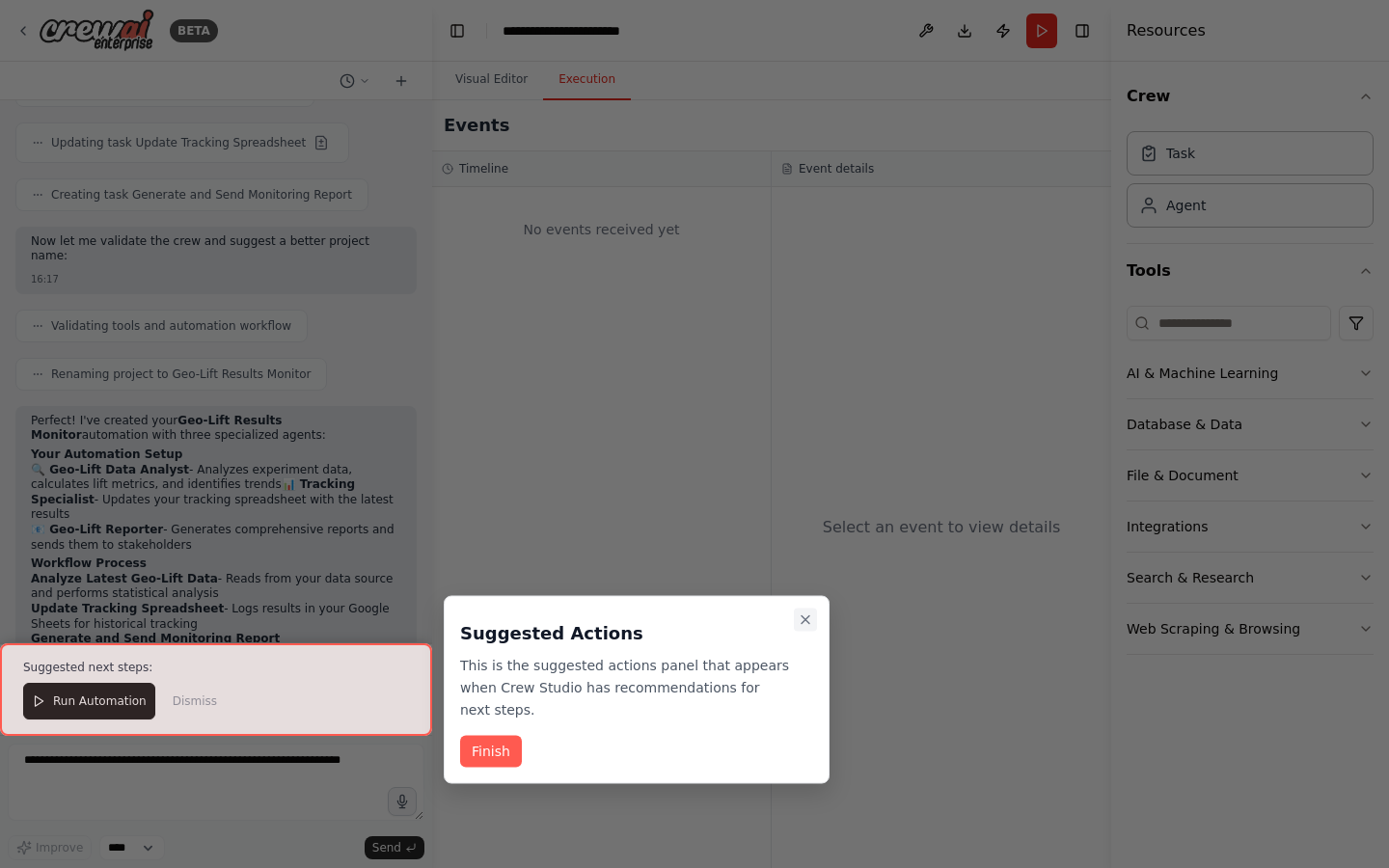
click at [803, 620] on icon "Close walkthrough" at bounding box center [805, 620] width 8 height 8
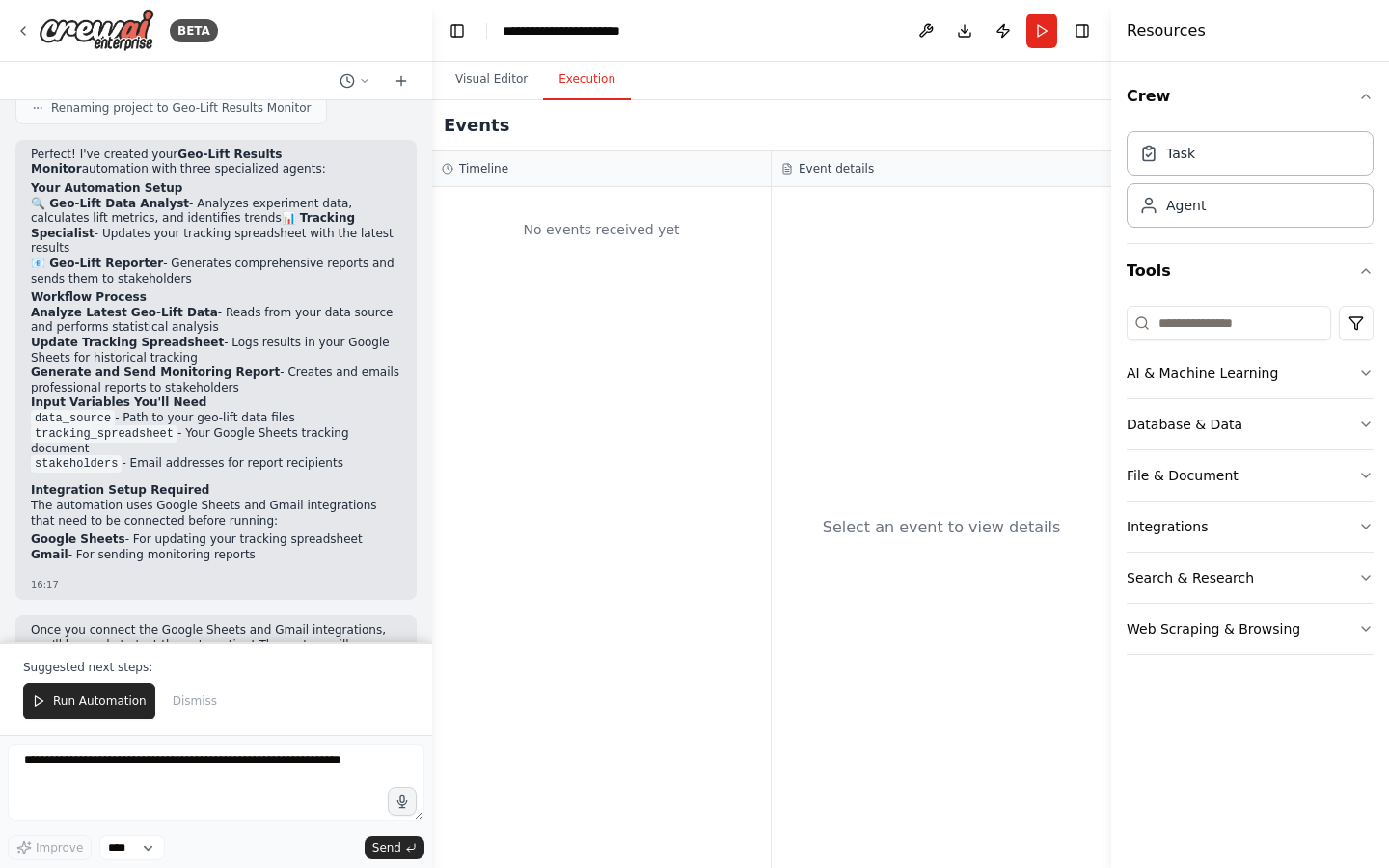
scroll to position [2141, 0]
